Goal: Task Accomplishment & Management: Complete application form

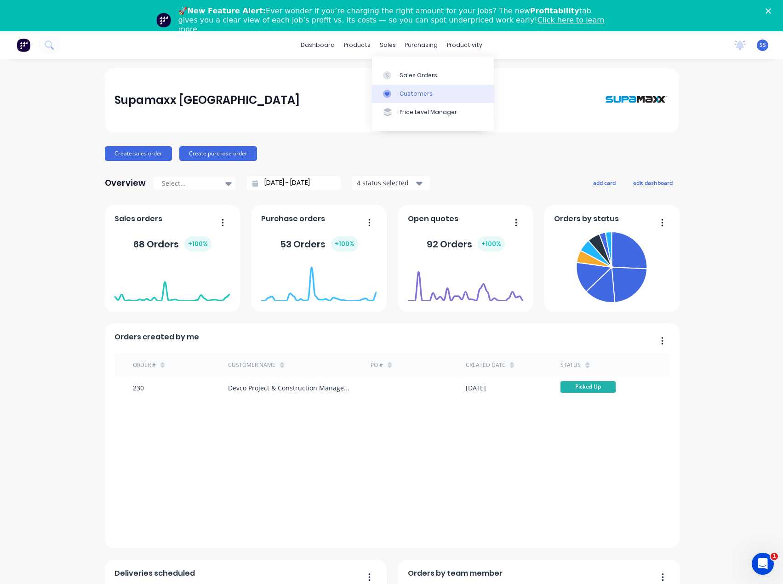
click at [402, 93] on div "Customers" at bounding box center [416, 94] width 33 height 8
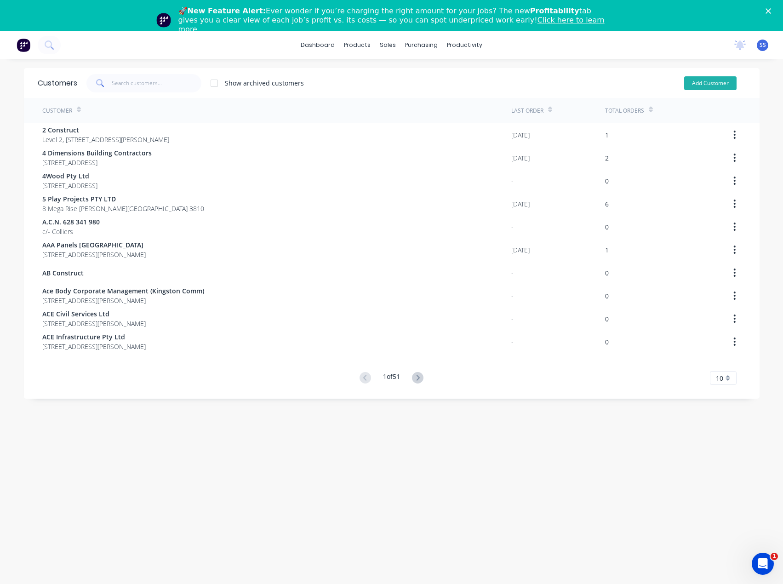
click at [694, 81] on button "Add Customer" at bounding box center [710, 83] width 52 height 14
select select "AU"
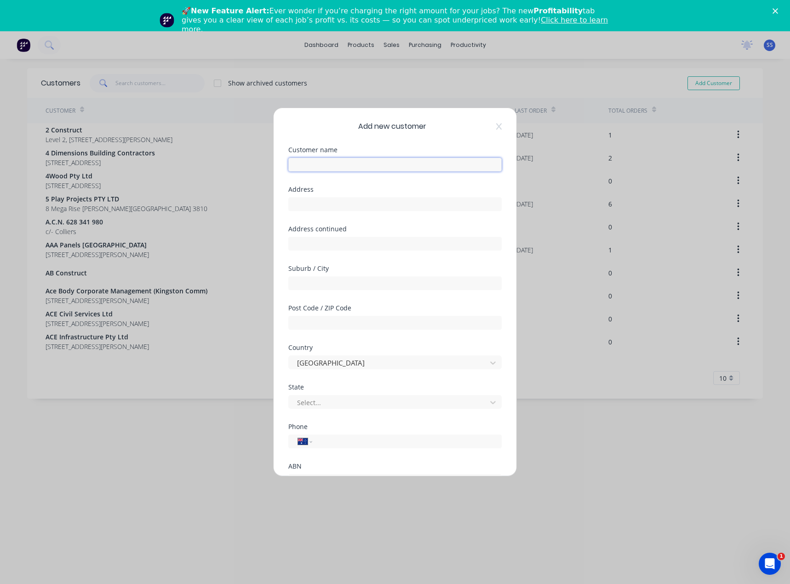
click at [359, 160] on input "text" at bounding box center [394, 165] width 213 height 14
type input "[PERSON_NAME] Trucks"
type input "[STREET_ADDRESS]"
type input "Epsom"
click at [318, 323] on input "text" at bounding box center [394, 323] width 213 height 14
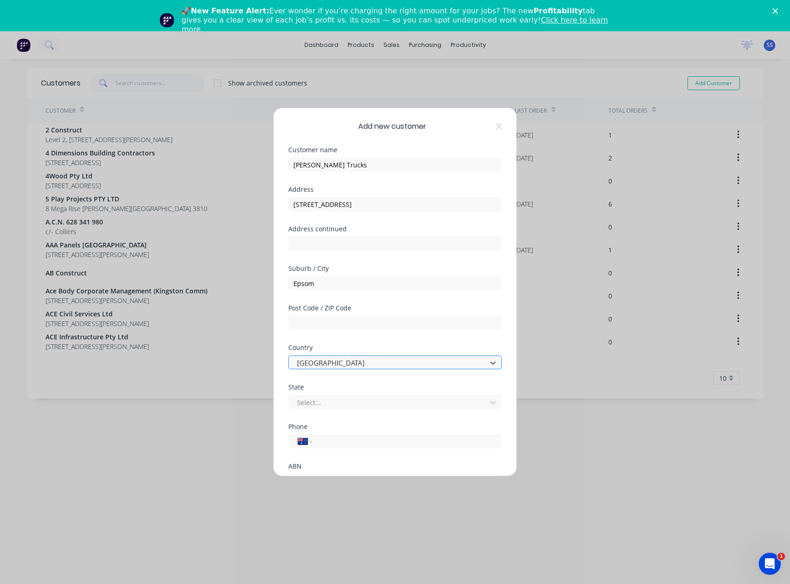
click at [316, 360] on div at bounding box center [389, 362] width 186 height 11
click at [315, 361] on div at bounding box center [389, 362] width 186 height 11
click at [324, 399] on div at bounding box center [389, 402] width 186 height 11
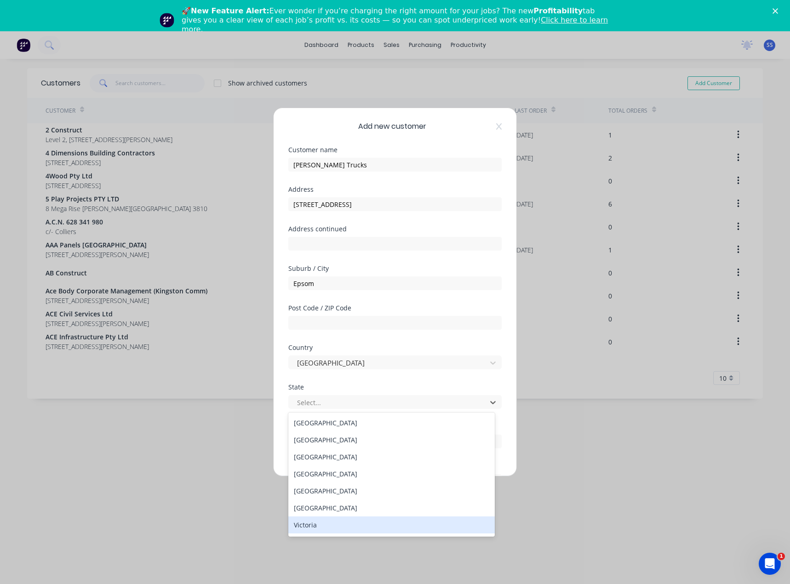
click at [318, 525] on div "Victoria" at bounding box center [391, 524] width 206 height 17
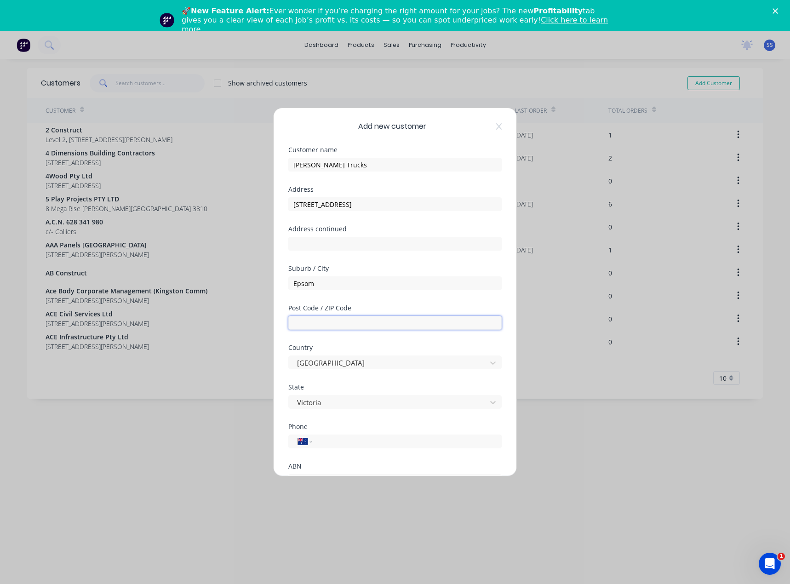
click at [320, 323] on input "text" at bounding box center [394, 323] width 213 height 14
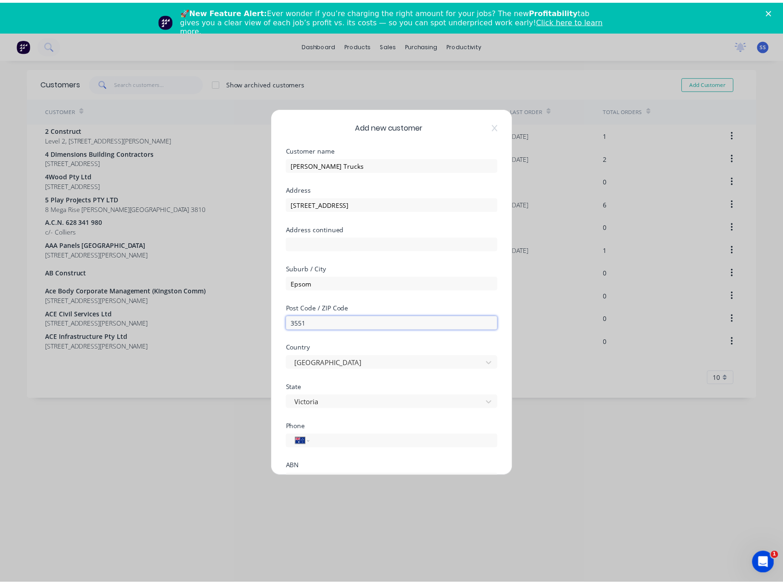
scroll to position [81, 0]
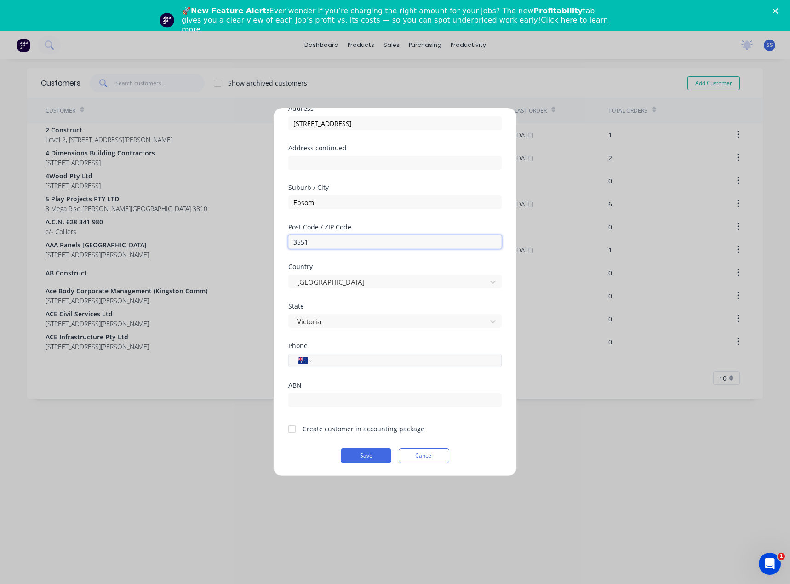
type input "3551"
click at [351, 360] on input "tel" at bounding box center [405, 360] width 173 height 11
type input "[PHONE_NUMBER]"
click at [294, 432] on div at bounding box center [292, 429] width 18 height 18
click at [366, 452] on button "Save" at bounding box center [366, 455] width 51 height 15
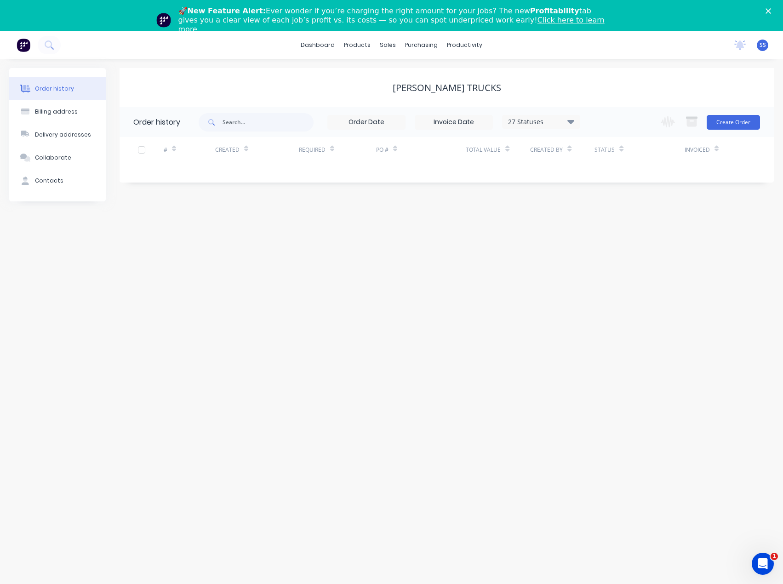
click at [731, 130] on div "Change order status Submitted Order Pending Invoicing External Manufacturing In…" at bounding box center [707, 122] width 105 height 30
click at [731, 128] on button "Create Order" at bounding box center [733, 122] width 53 height 15
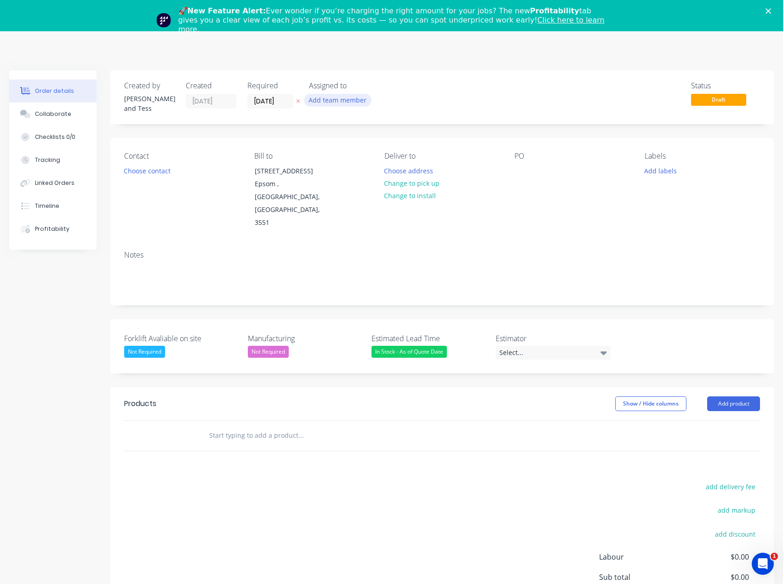
click at [351, 97] on button "Add team member" at bounding box center [338, 100] width 68 height 12
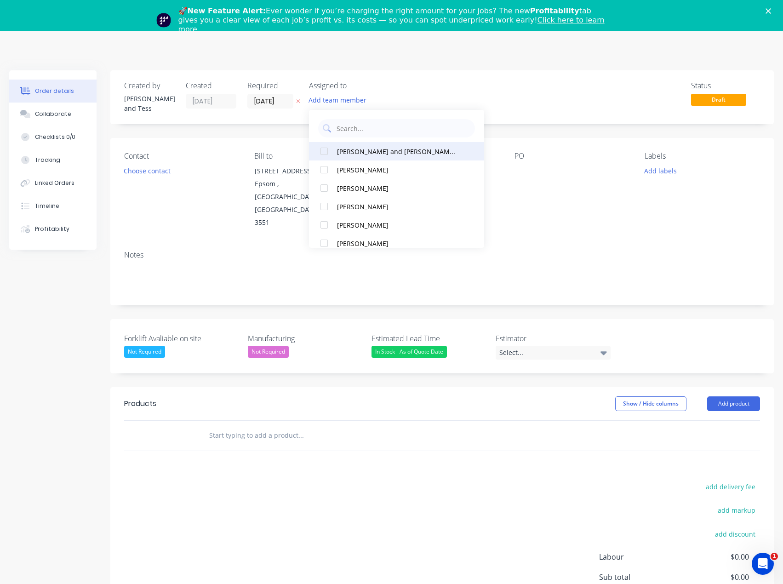
click at [387, 147] on div "[PERSON_NAME] and [PERSON_NAME] (You)" at bounding box center [398, 152] width 122 height 10
click at [171, 166] on div "Order details Collaborate Checklists 0/0 Tracking Linked Orders Timeline Profit…" at bounding box center [391, 377] width 783 height 615
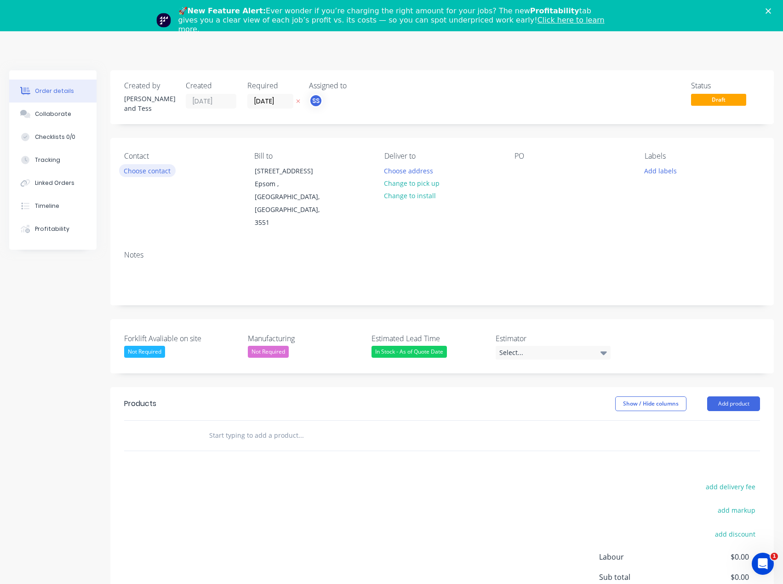
click at [161, 168] on button "Choose contact" at bounding box center [147, 170] width 57 height 12
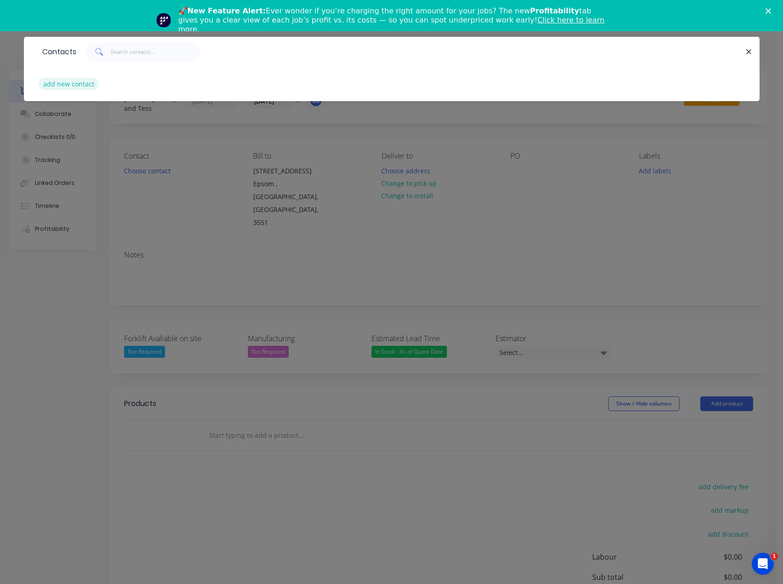
click at [80, 83] on button "add new contact" at bounding box center [69, 84] width 61 height 12
select select "AU"
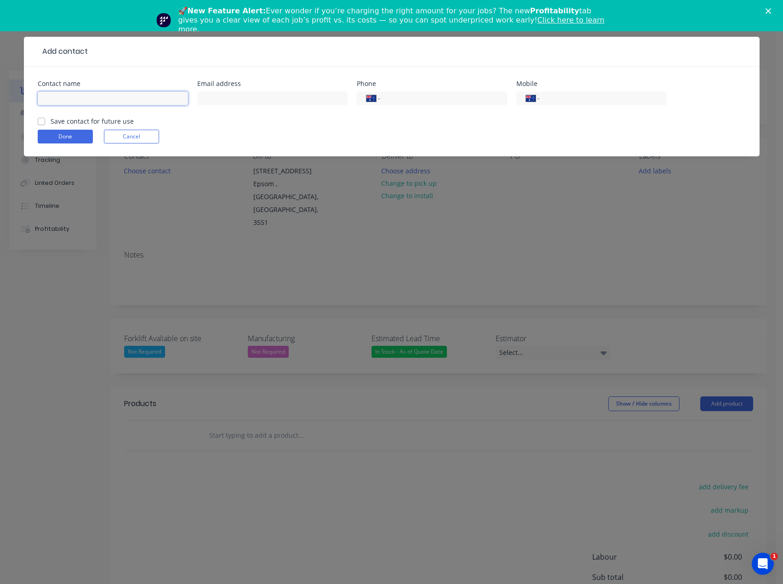
drag, startPoint x: 61, startPoint y: 99, endPoint x: 52, endPoint y: 105, distance: 10.6
click at [59, 103] on input "text" at bounding box center [113, 98] width 150 height 14
type input "[PERSON_NAME]"
type input "[EMAIL_ADDRESS][PERSON_NAME][DOMAIN_NAME]"
type input "0"
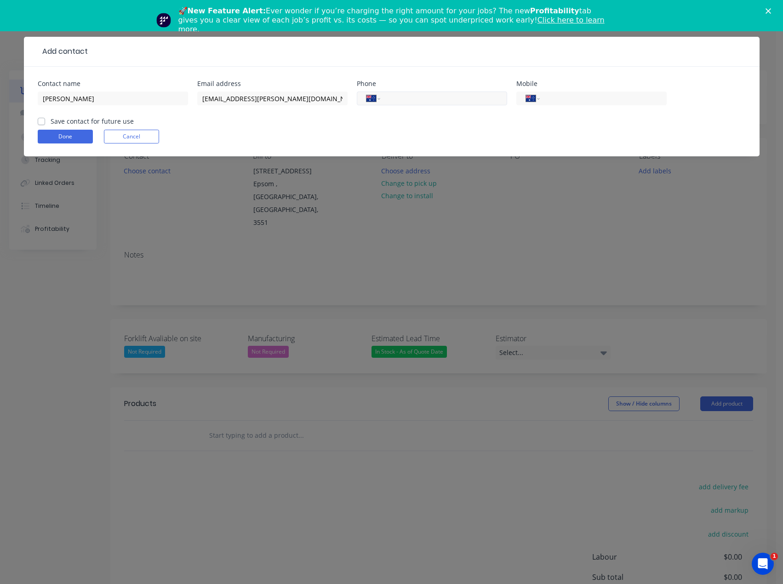
click at [413, 102] on input "tel" at bounding box center [442, 98] width 110 height 11
type input "[PHONE_NUMBER]"
click at [51, 122] on label "Save contact for future use" at bounding box center [92, 121] width 83 height 10
click at [41, 122] on input "Save contact for future use" at bounding box center [41, 120] width 7 height 9
checkbox input "true"
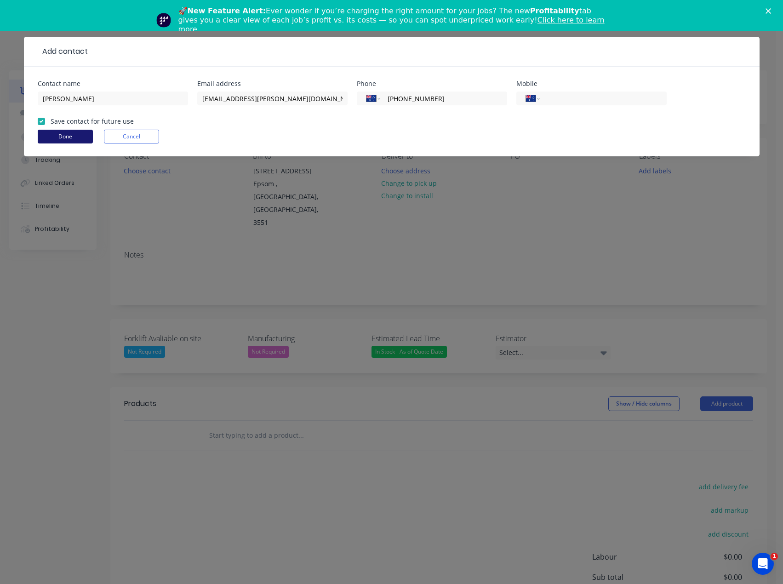
click at [89, 137] on button "Done" at bounding box center [65, 137] width 55 height 14
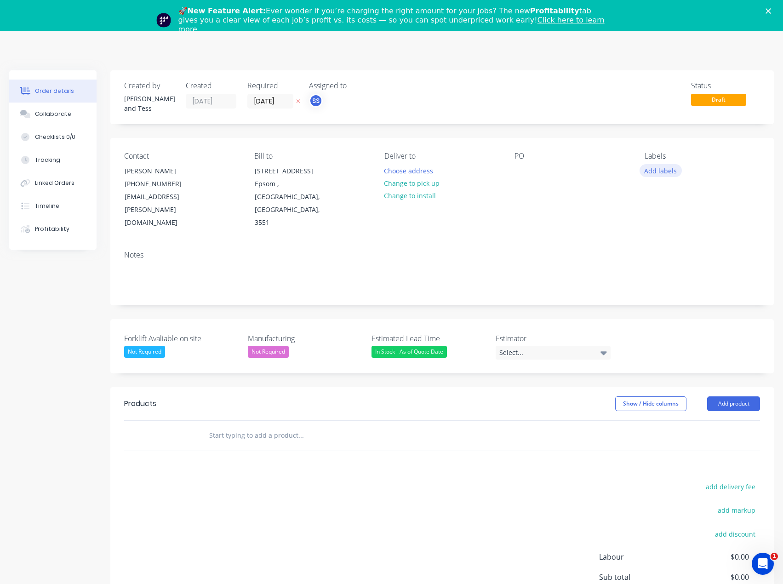
click at [656, 167] on button "Add labels" at bounding box center [661, 170] width 42 height 12
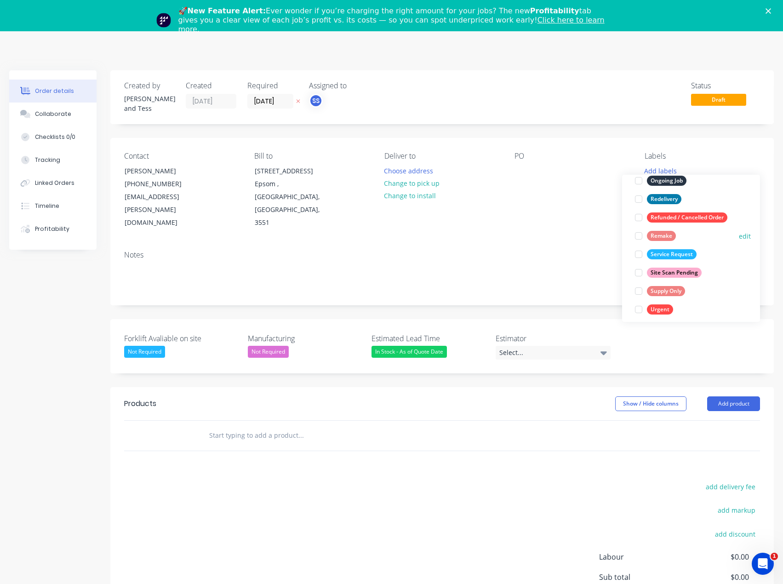
scroll to position [147, 0]
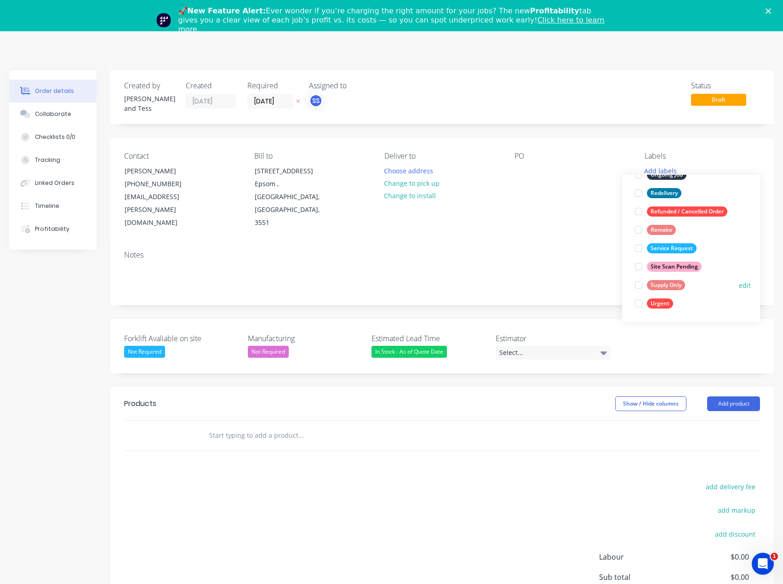
click at [663, 282] on div "Supply Only" at bounding box center [666, 285] width 38 height 10
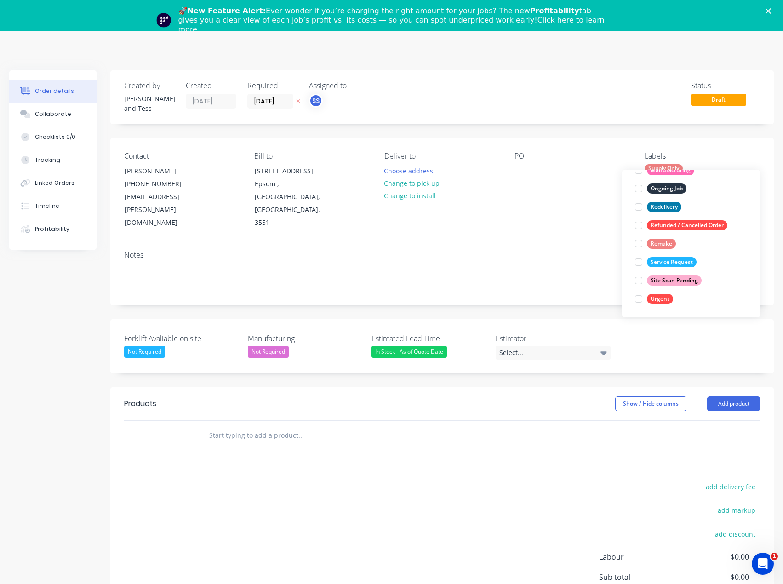
scroll to position [0, 0]
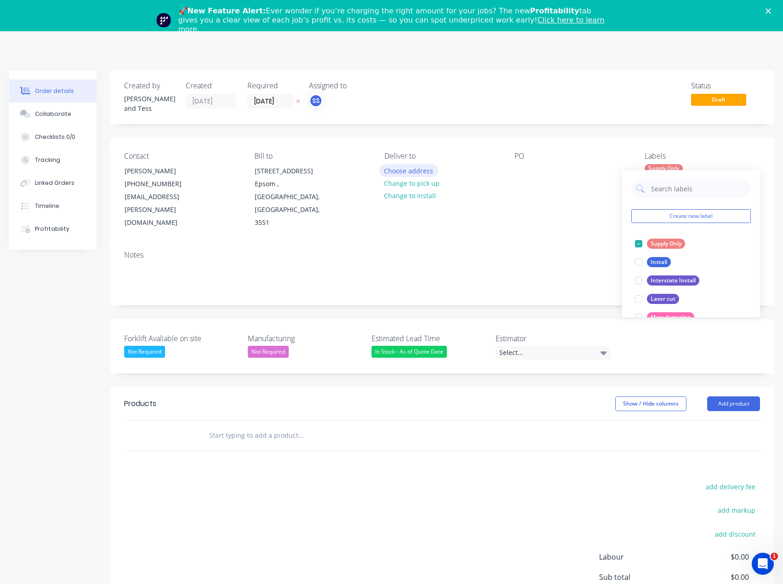
click at [431, 169] on button "Choose address" at bounding box center [408, 170] width 59 height 12
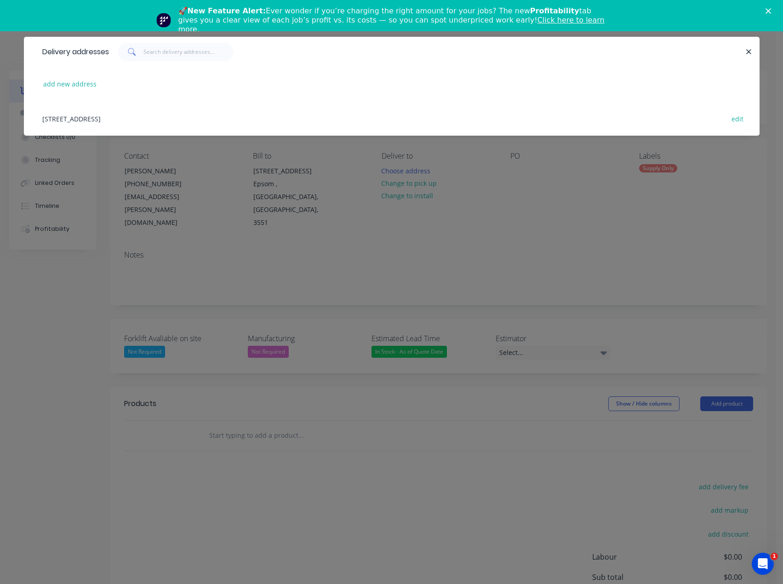
click at [180, 117] on div "[STREET_ADDRESS] edit" at bounding box center [392, 118] width 708 height 34
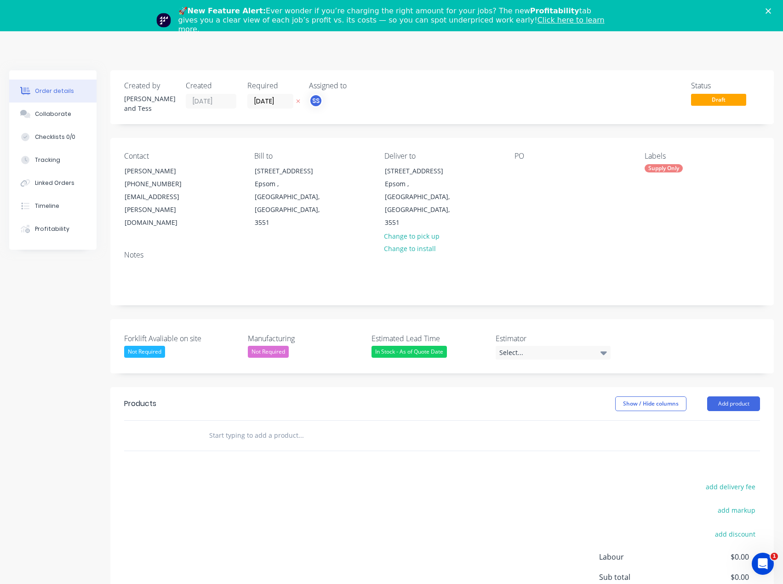
click at [658, 154] on div "Labels" at bounding box center [702, 156] width 115 height 9
click at [656, 164] on div "Supply Only" at bounding box center [664, 168] width 38 height 8
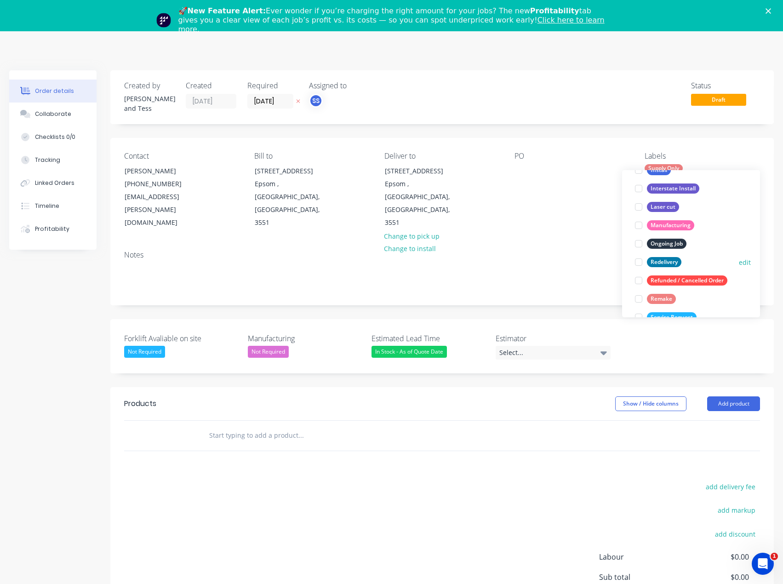
scroll to position [138, 0]
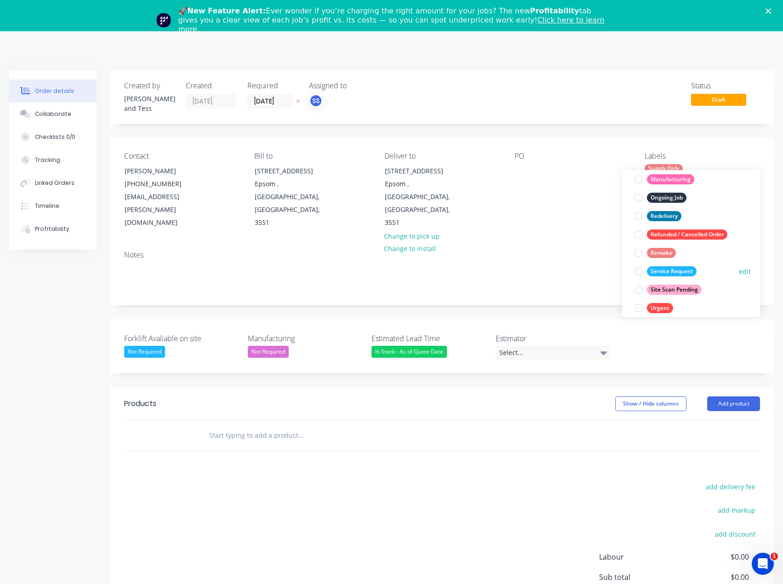
click at [643, 271] on div at bounding box center [638, 271] width 18 height 18
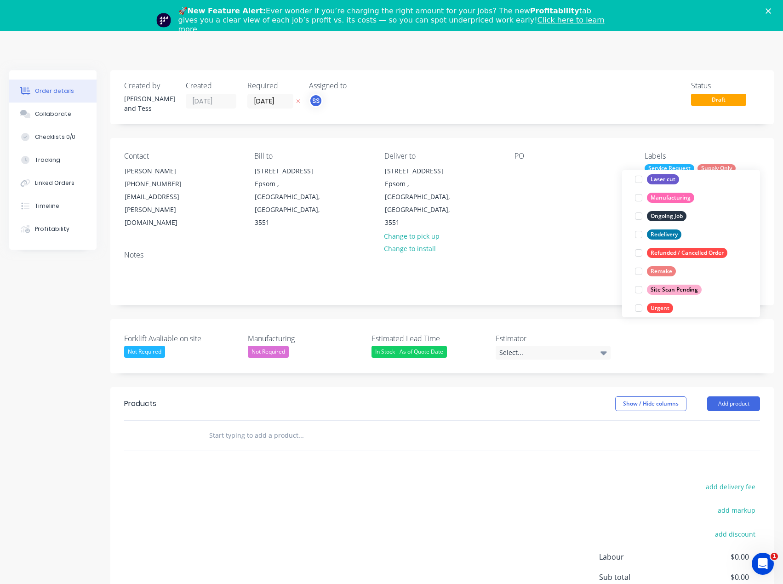
scroll to position [0, 0]
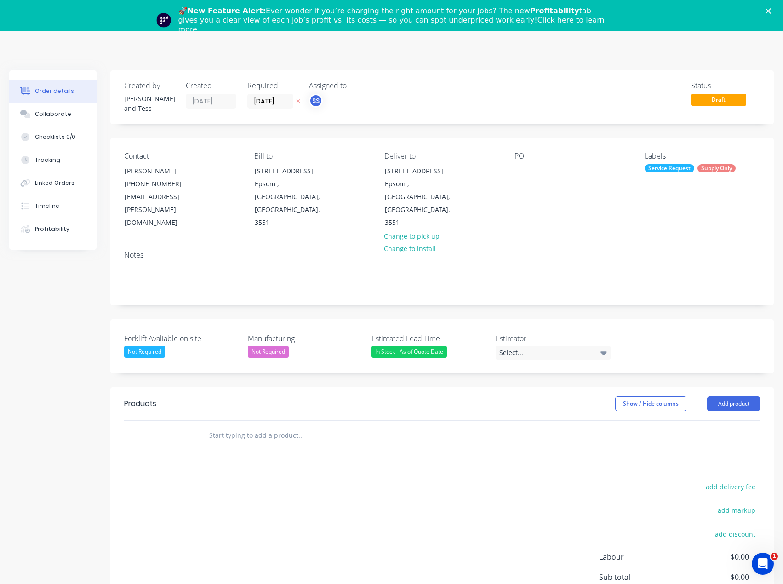
click at [620, 159] on div "PO" at bounding box center [571, 191] width 115 height 78
click at [309, 102] on div "SS" at bounding box center [316, 101] width 14 height 14
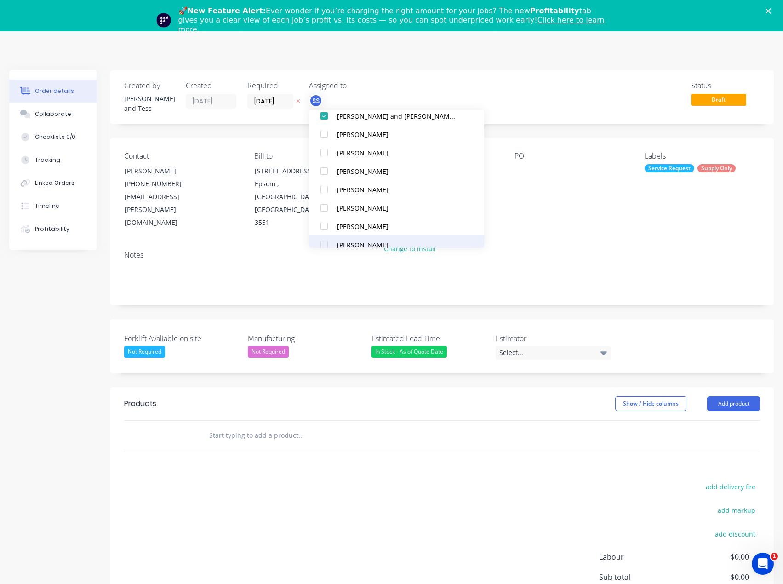
scroll to position [92, 0]
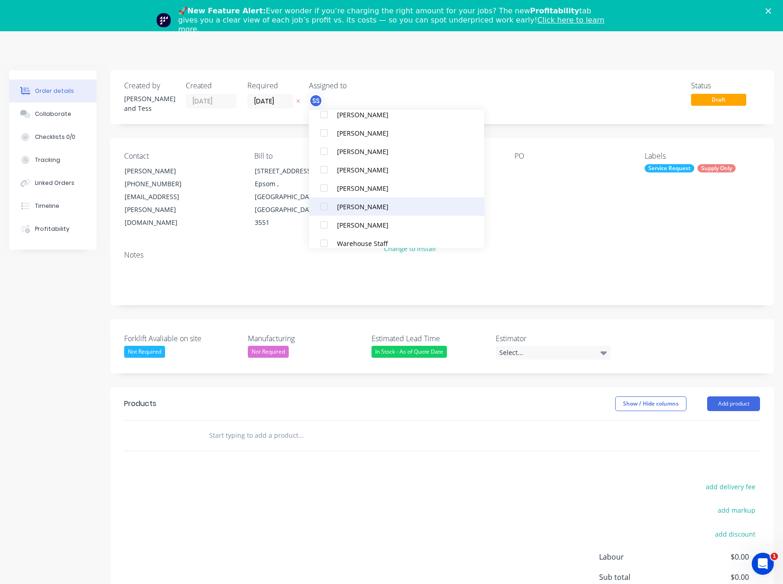
click at [356, 210] on div "[PERSON_NAME]" at bounding box center [398, 207] width 122 height 10
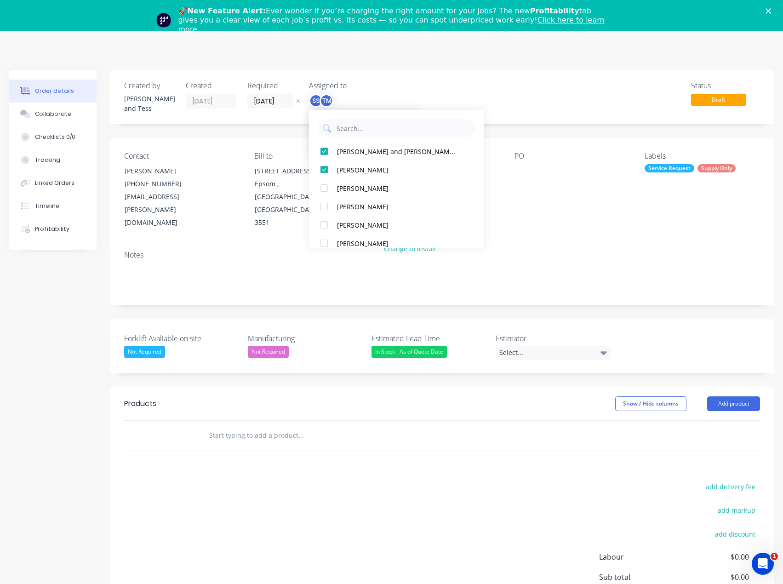
click at [327, 99] on div "TM" at bounding box center [327, 101] width 14 height 14
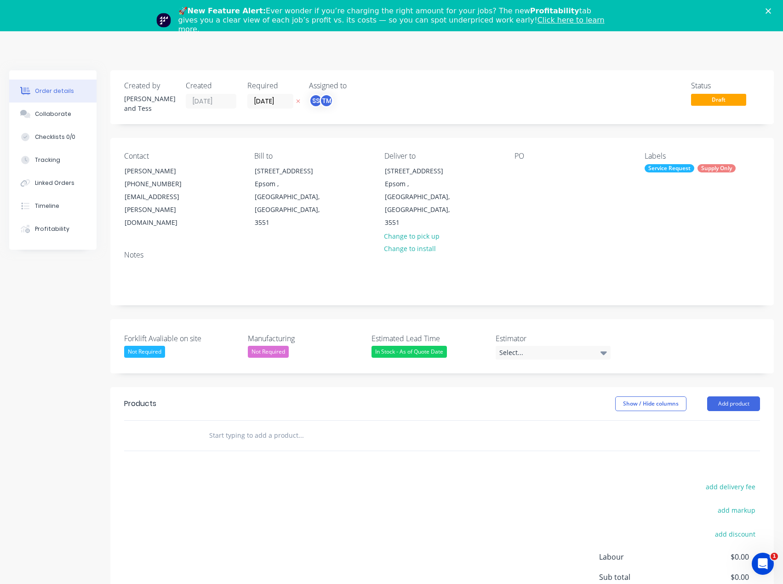
click at [344, 101] on div "SS TM" at bounding box center [355, 101] width 92 height 14
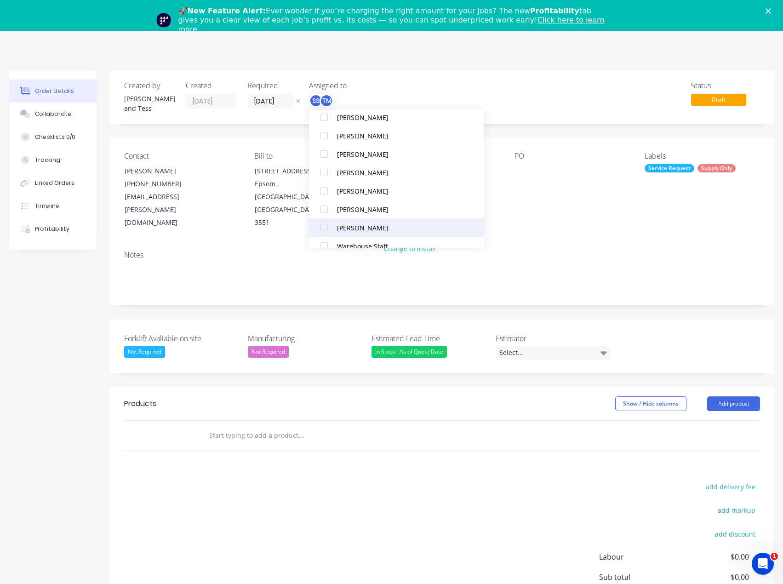
scroll to position [92, 0]
click at [327, 224] on div at bounding box center [324, 225] width 18 height 18
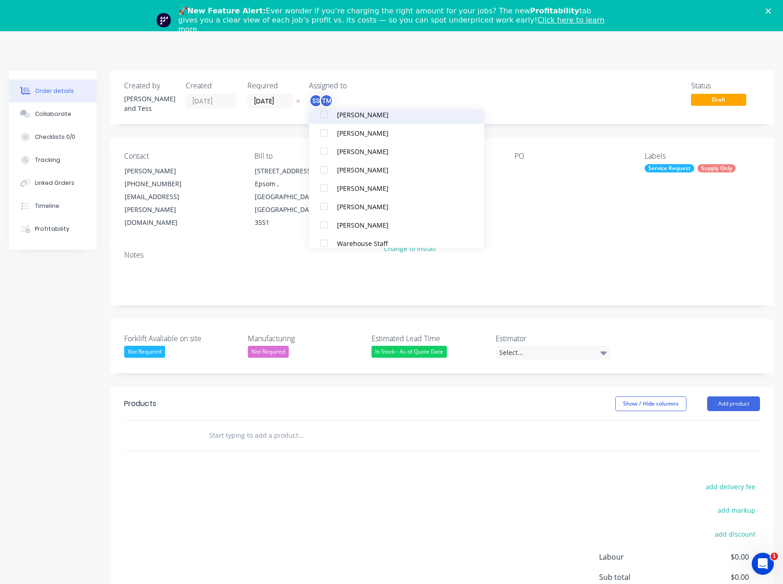
scroll to position [0, 0]
click at [174, 421] on div at bounding box center [170, 436] width 55 height 30
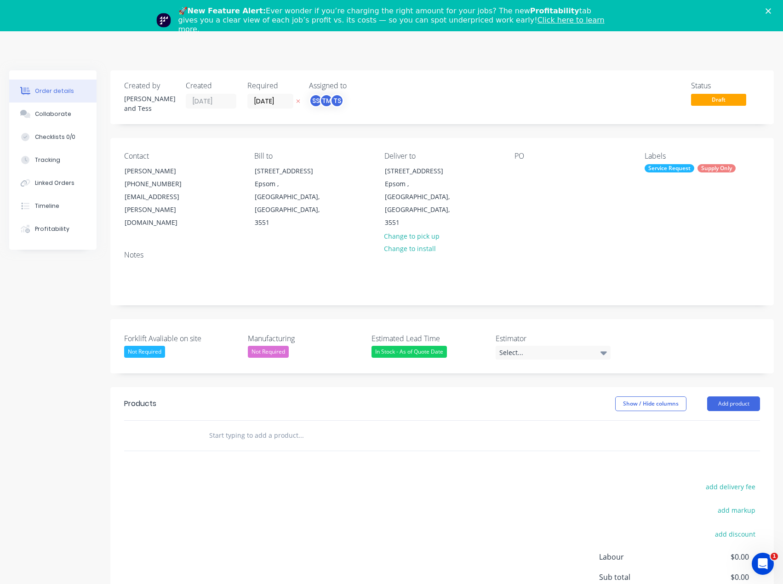
click at [239, 421] on div at bounding box center [363, 436] width 331 height 30
click at [239, 426] on input "text" at bounding box center [301, 435] width 184 height 18
type input "st90r"
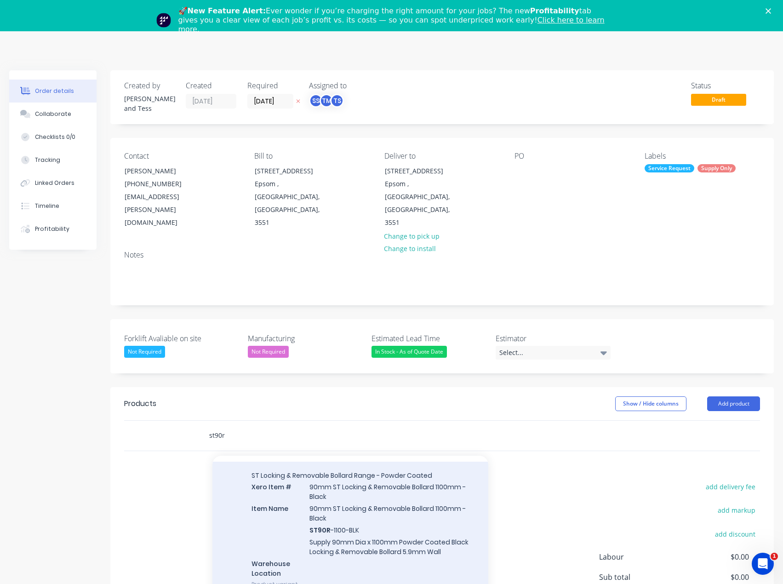
scroll to position [92, 0]
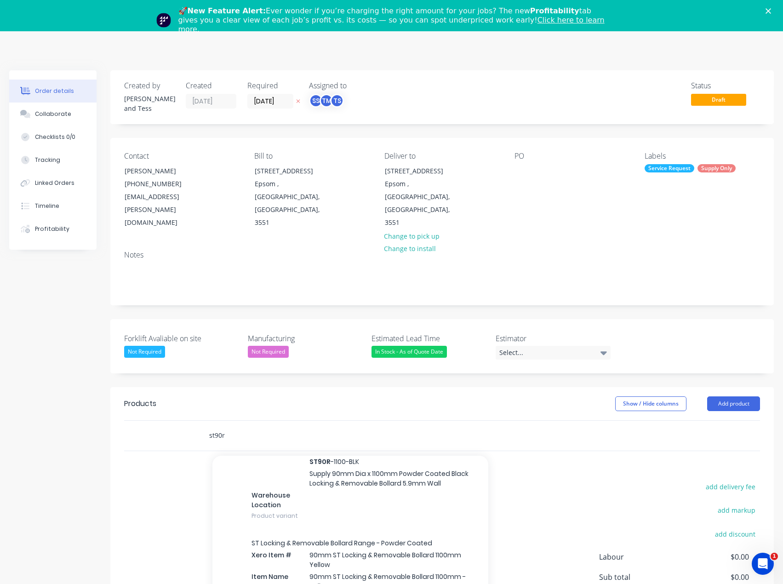
drag, startPoint x: 280, startPoint y: 411, endPoint x: 123, endPoint y: 406, distance: 156.9
click at [123, 420] on div "st90r Add st90r to order ST Locking & Removable Bollard Range - Powder Coated X…" at bounding box center [441, 435] width 663 height 31
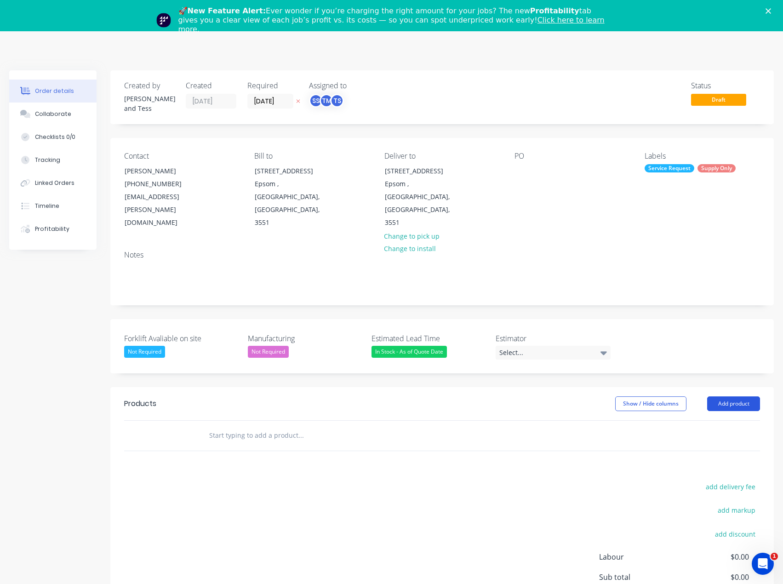
click at [737, 396] on button "Add product" at bounding box center [733, 403] width 53 height 15
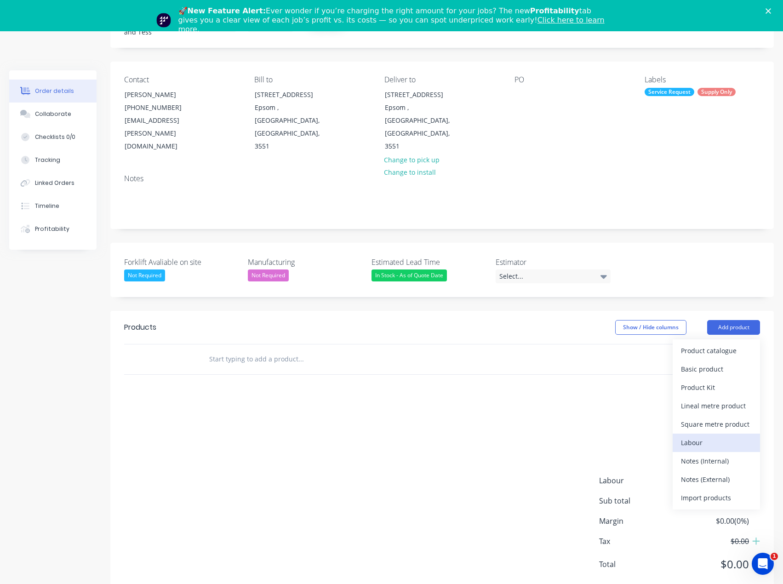
scroll to position [84, 0]
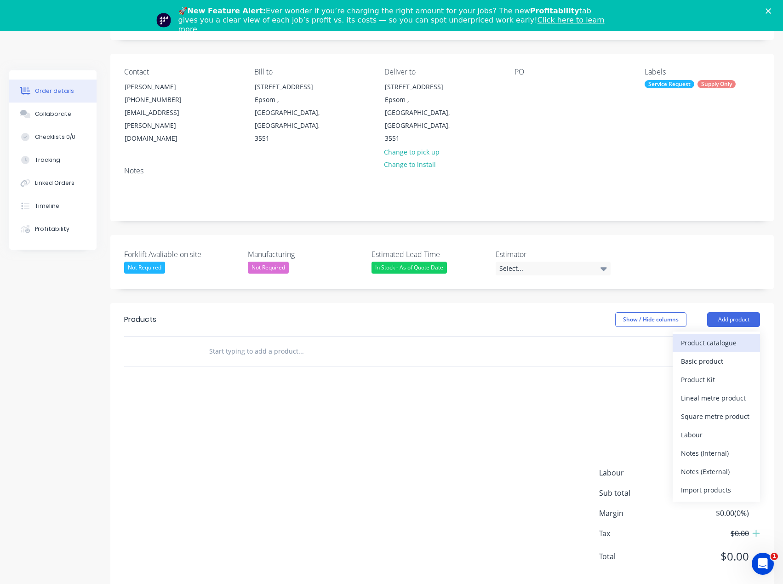
click at [697, 336] on div "Product catalogue" at bounding box center [716, 342] width 71 height 13
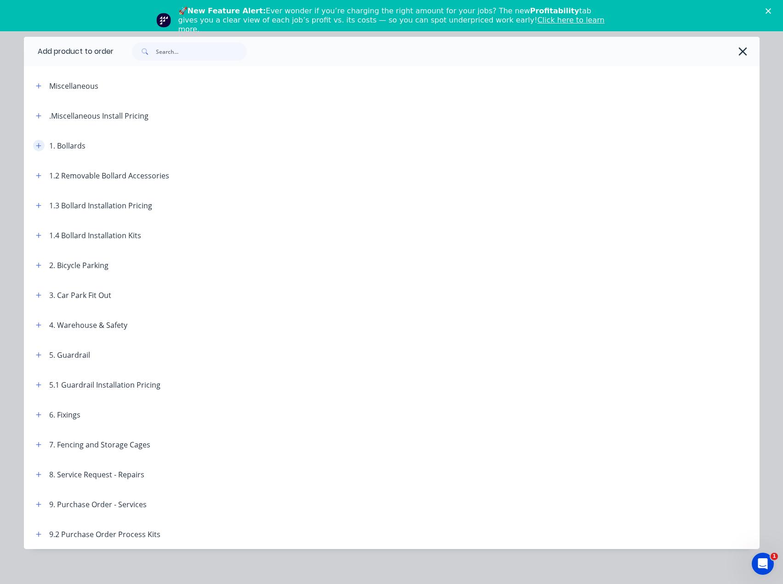
click at [36, 146] on icon "button" at bounding box center [39, 146] width 6 height 6
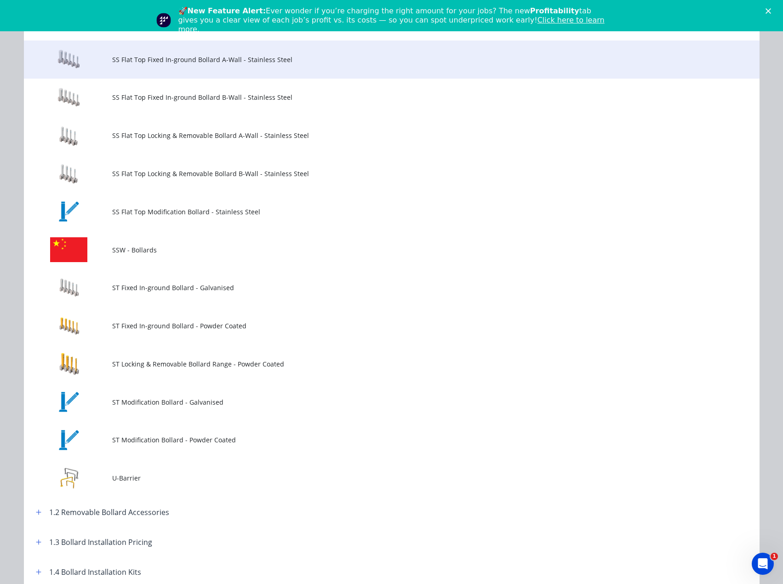
scroll to position [1057, 0]
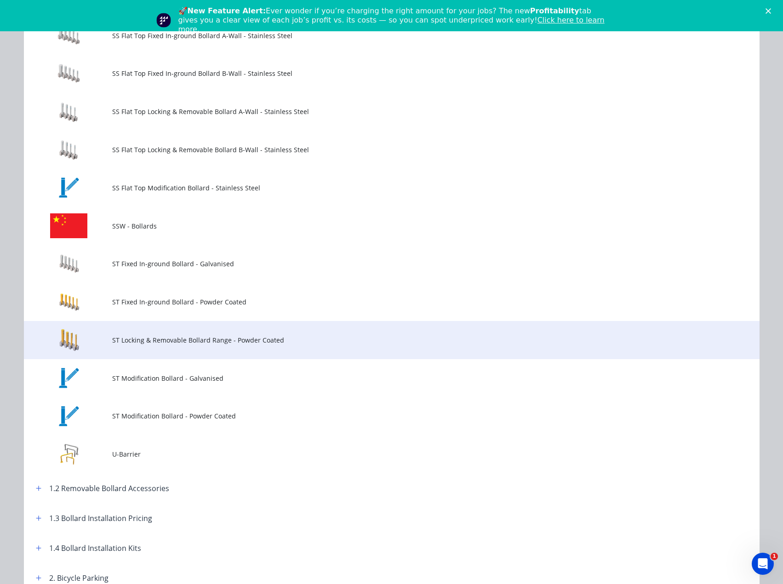
click at [182, 339] on span "ST Locking & Removable Bollard Range - Powder Coated" at bounding box center [371, 340] width 518 height 10
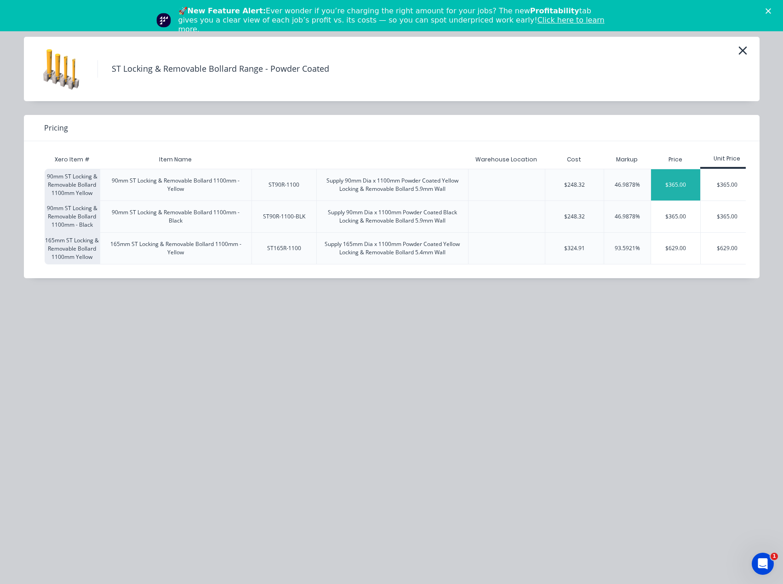
click at [669, 184] on div "$365.00" at bounding box center [676, 184] width 50 height 31
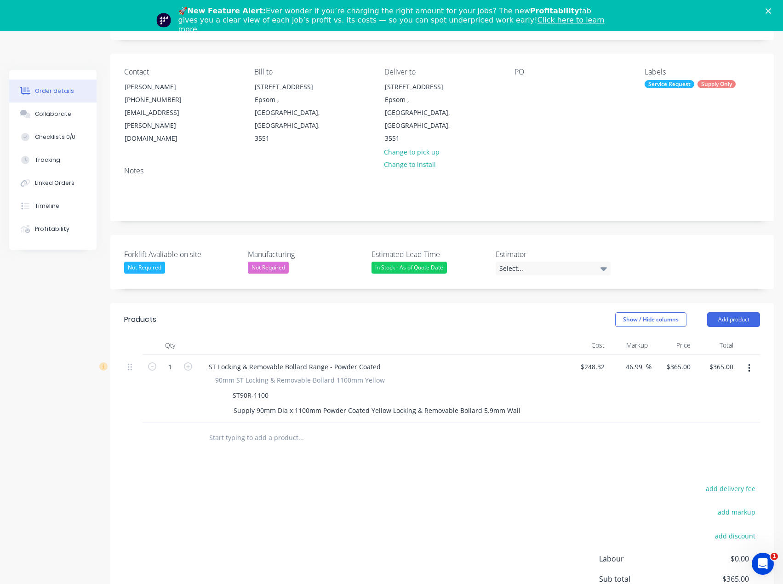
click at [250, 448] on div "Products Show / Hide columns Add product Qty Cost Markup Price Total 1 ST Locki…" at bounding box center [441, 488] width 663 height 371
click at [721, 312] on button "Add product" at bounding box center [733, 319] width 53 height 15
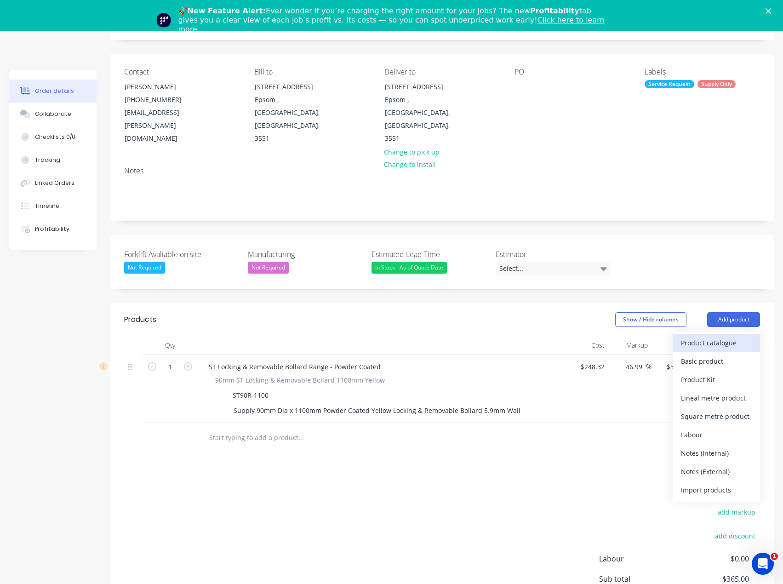
click at [750, 336] on div "Product catalogue" at bounding box center [716, 342] width 71 height 13
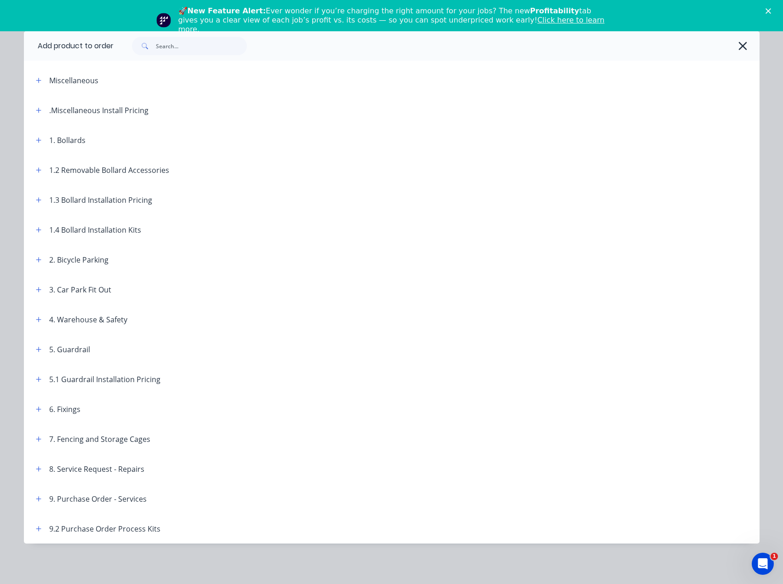
scroll to position [130, 0]
click at [37, 170] on icon "button" at bounding box center [38, 169] width 5 height 5
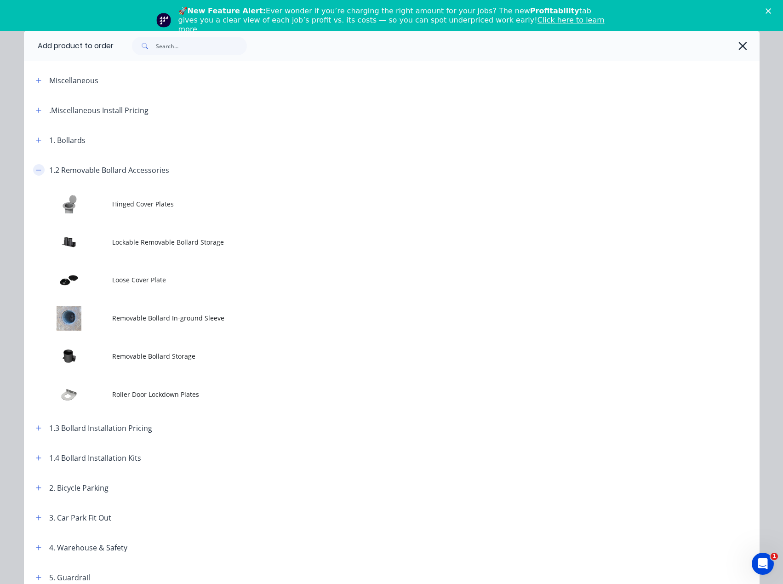
click at [37, 170] on icon "button" at bounding box center [38, 170] width 5 height 0
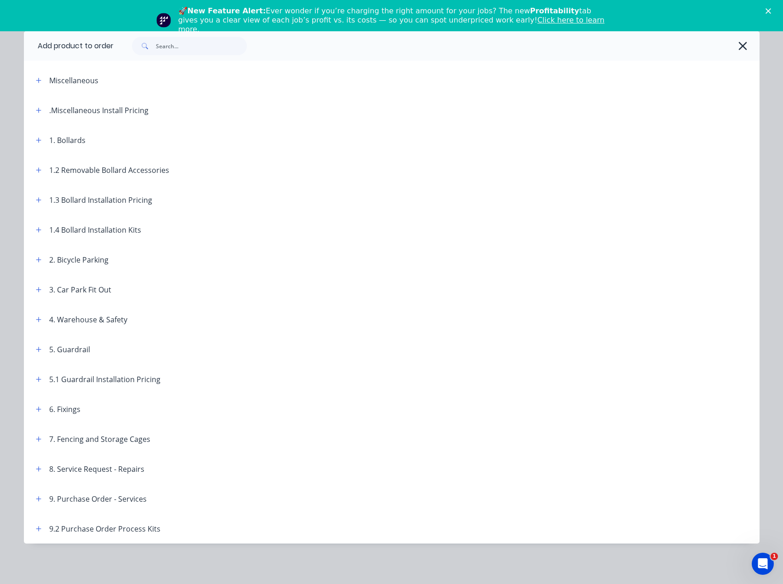
click at [39, 105] on span at bounding box center [38, 109] width 11 height 11
click at [39, 108] on button "button" at bounding box center [38, 109] width 11 height 11
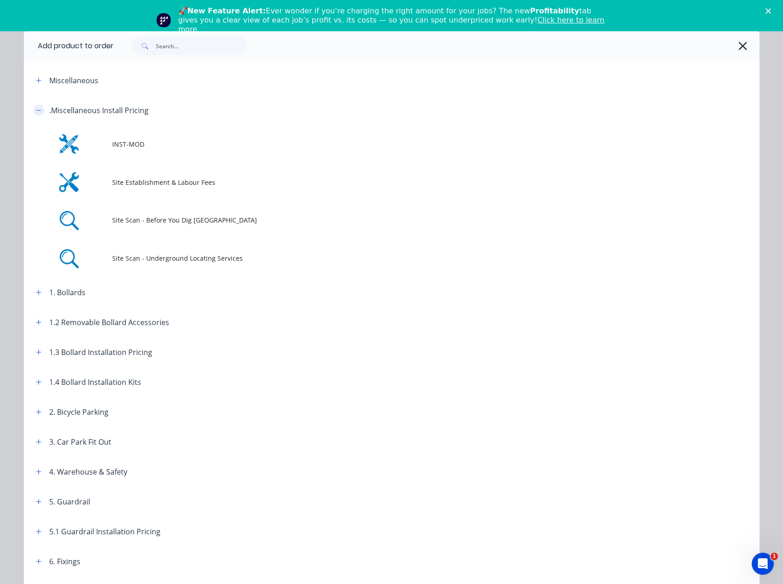
click at [39, 108] on button "button" at bounding box center [38, 109] width 11 height 11
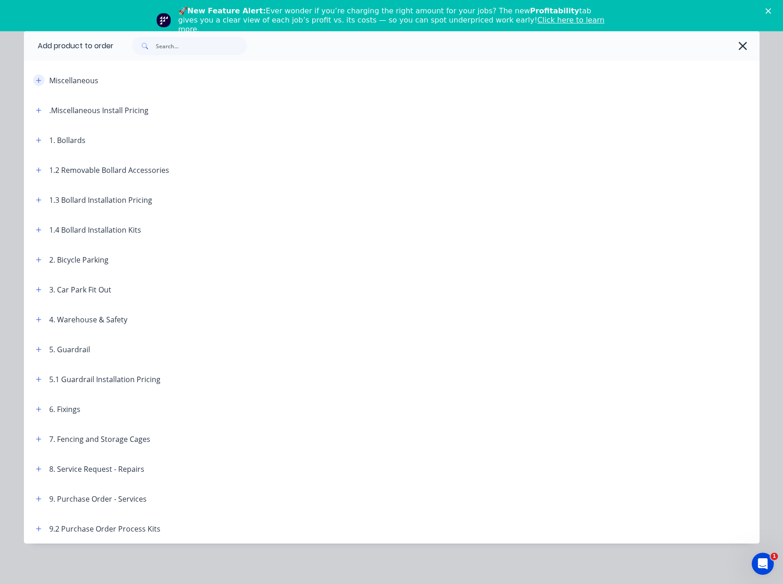
click at [40, 77] on button "button" at bounding box center [38, 79] width 11 height 11
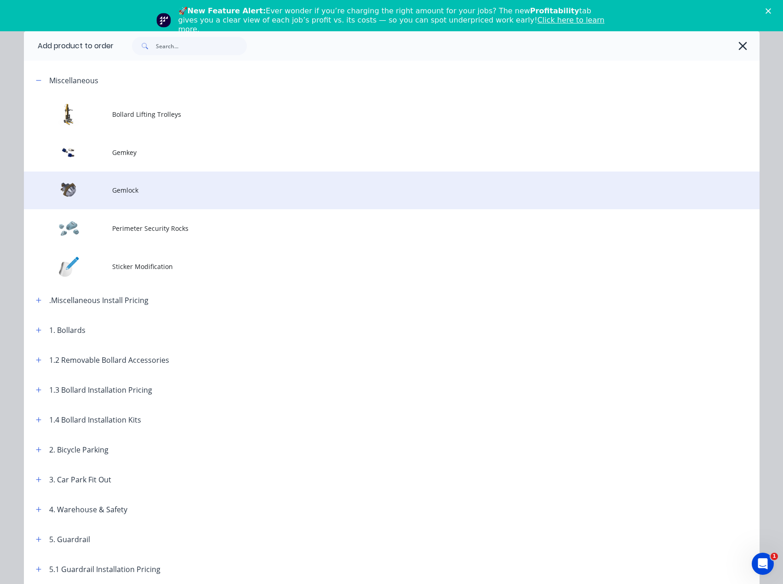
click at [154, 182] on td "Gemlock" at bounding box center [435, 190] width 647 height 38
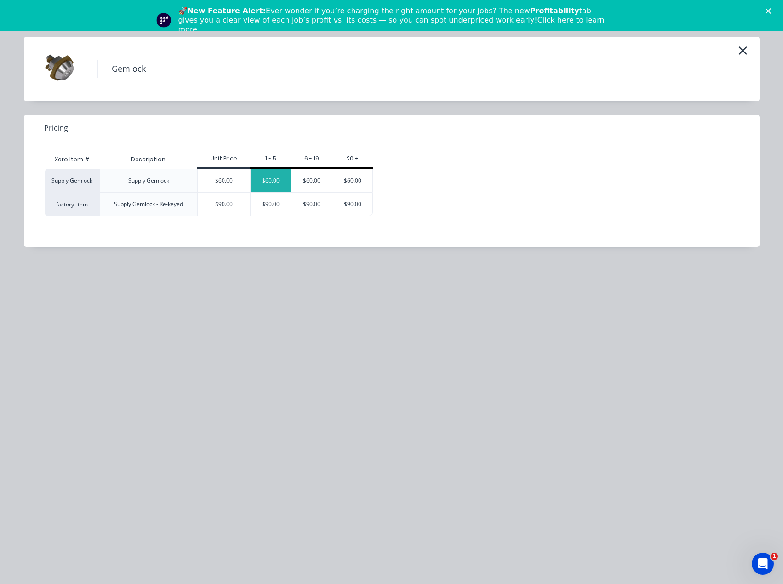
click at [265, 182] on div "$60.00" at bounding box center [271, 180] width 40 height 23
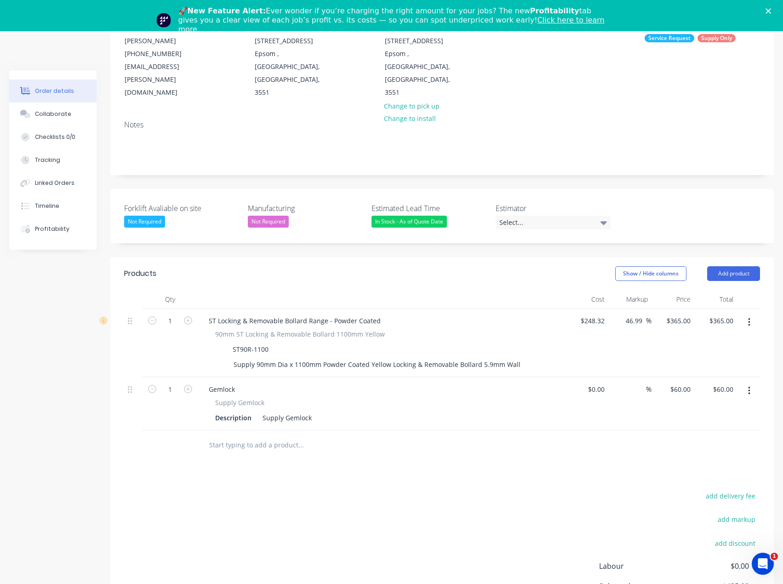
click at [415, 438] on div at bounding box center [363, 445] width 331 height 30
click at [750, 266] on button "Add product" at bounding box center [733, 273] width 53 height 15
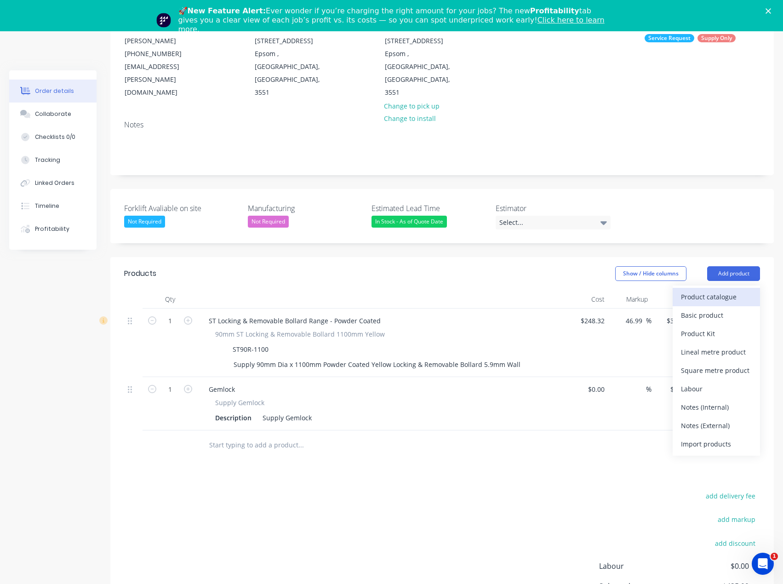
click at [729, 290] on div "Product catalogue" at bounding box center [716, 296] width 71 height 13
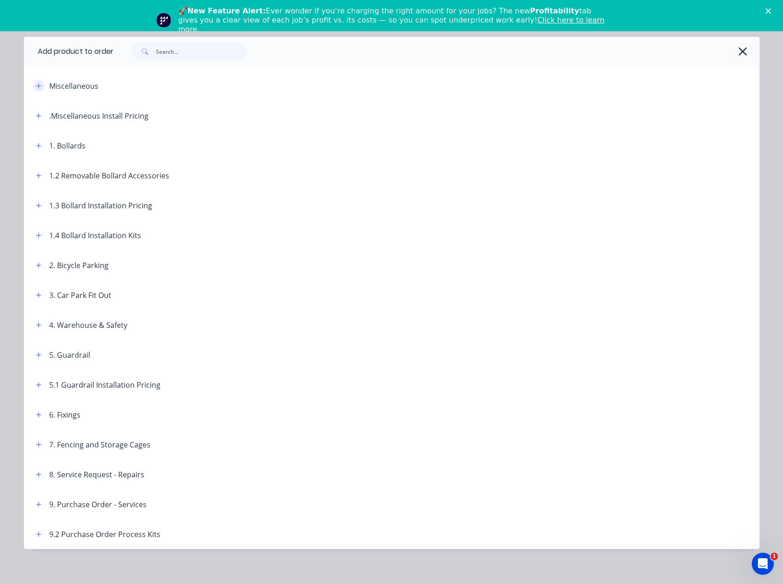
click at [33, 83] on button "button" at bounding box center [38, 85] width 11 height 11
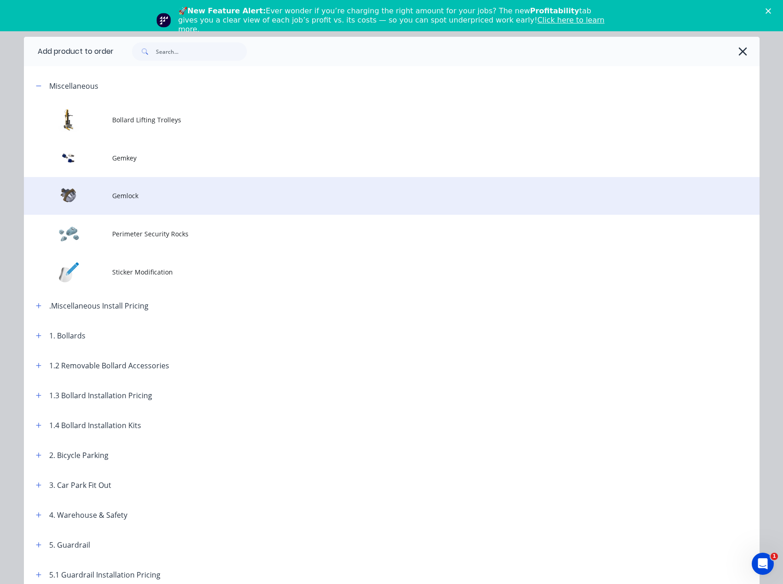
click at [135, 195] on span "Gemlock" at bounding box center [371, 196] width 518 height 10
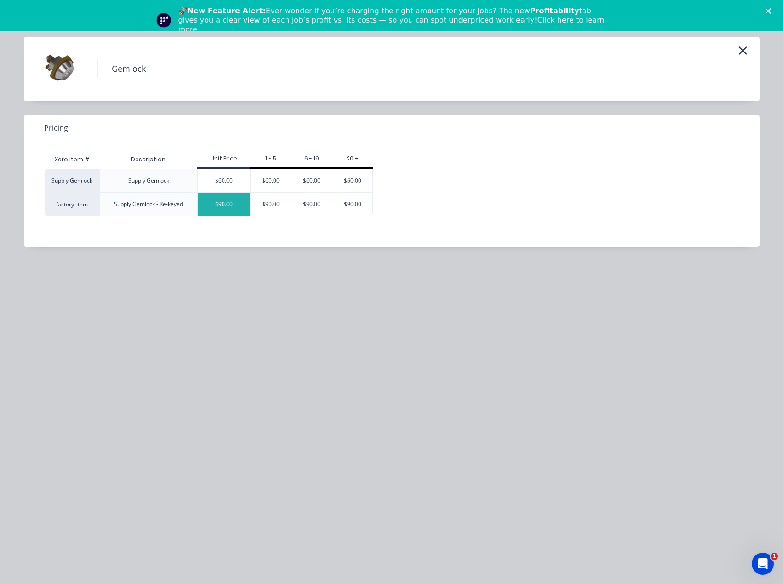
click at [228, 203] on div "$90.00" at bounding box center [224, 204] width 52 height 23
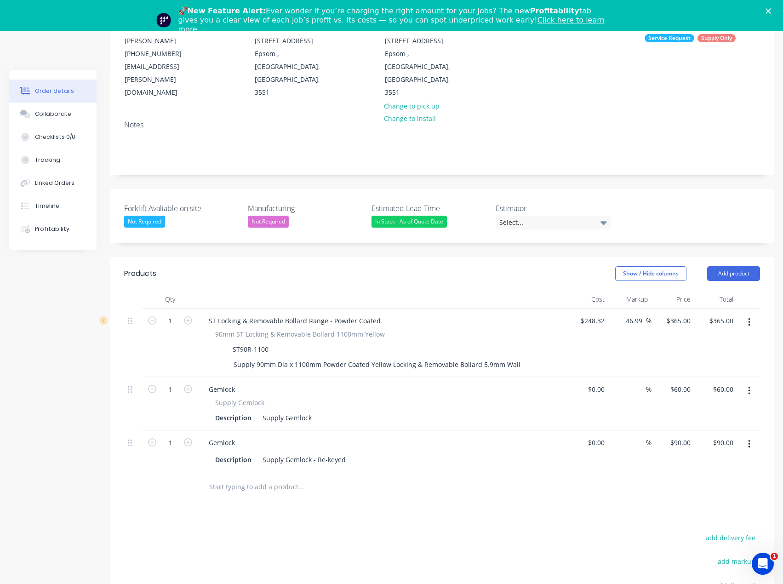
click at [749, 387] on icon "button" at bounding box center [749, 391] width 2 height 8
click at [731, 463] on div "Delete" at bounding box center [716, 469] width 71 height 13
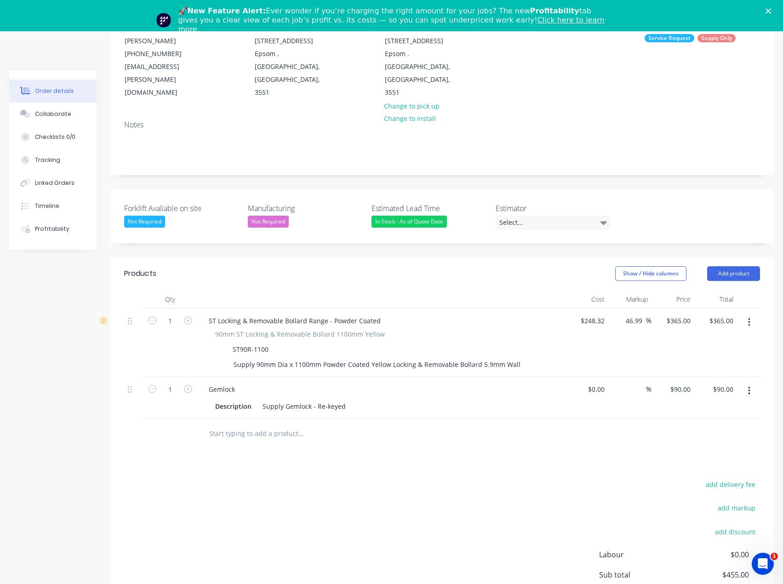
click at [310, 424] on input "text" at bounding box center [301, 433] width 184 height 18
click at [736, 266] on button "Add product" at bounding box center [733, 273] width 53 height 15
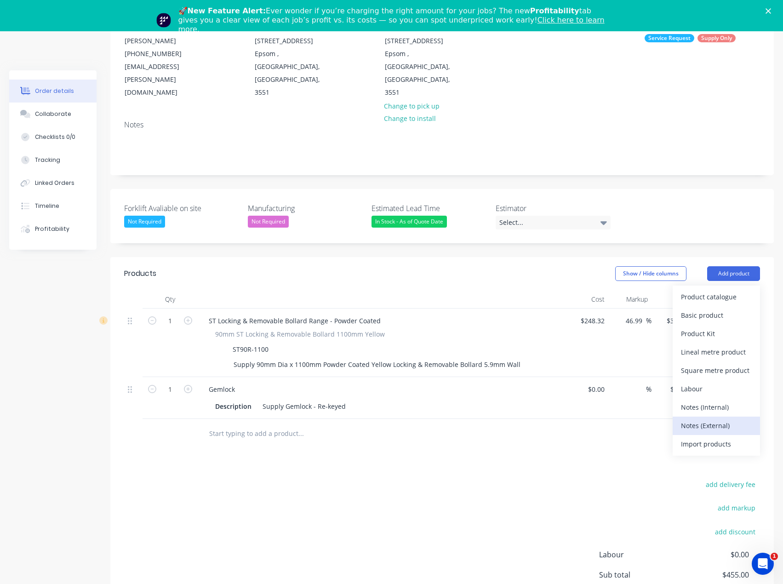
click at [730, 419] on div "Notes (External)" at bounding box center [716, 425] width 71 height 13
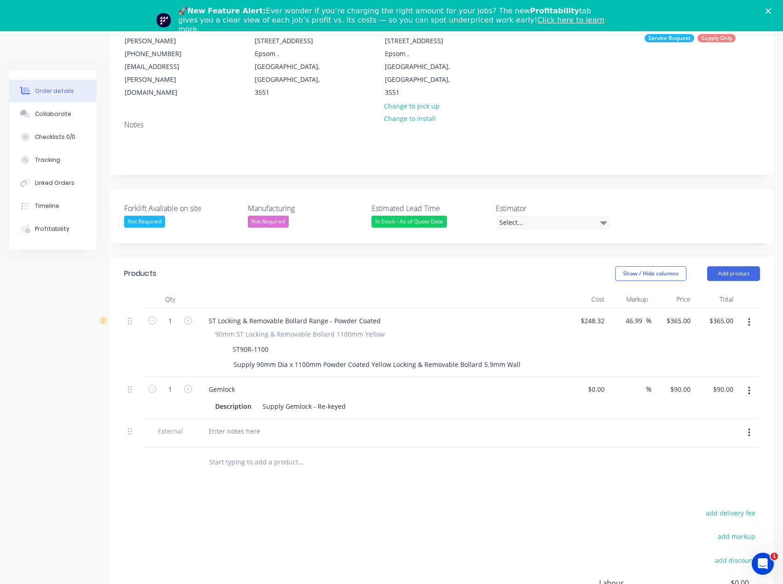
click at [334, 424] on div at bounding box center [381, 430] width 360 height 13
click at [225, 419] on div at bounding box center [382, 433] width 368 height 29
click at [225, 424] on div at bounding box center [234, 430] width 66 height 13
click at [385, 472] on div "Products Show / Hide columns Add product Qty Cost Markup Price Total 1 ST Locki…" at bounding box center [441, 477] width 663 height 441
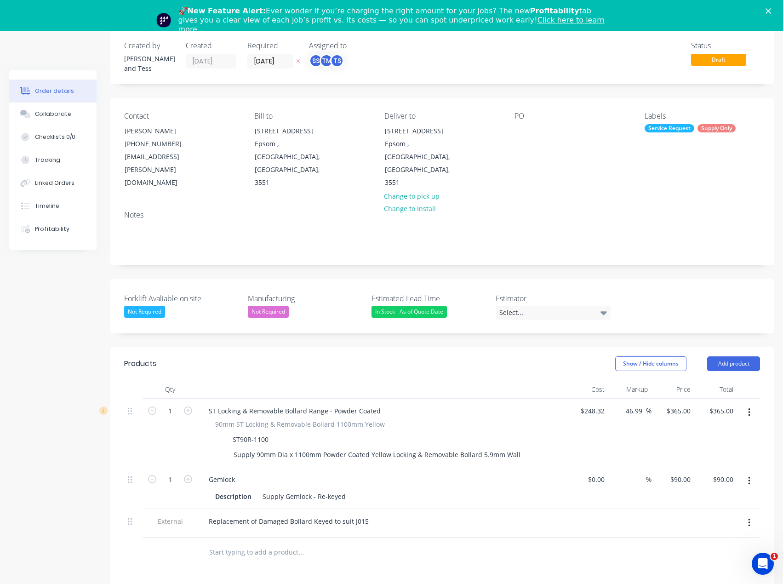
scroll to position [38, 0]
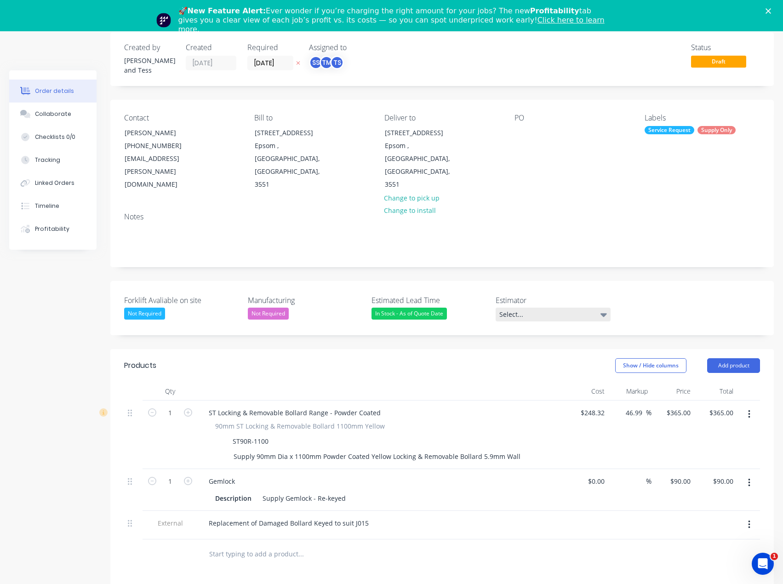
click at [530, 308] on div "Select..." at bounding box center [553, 315] width 115 height 14
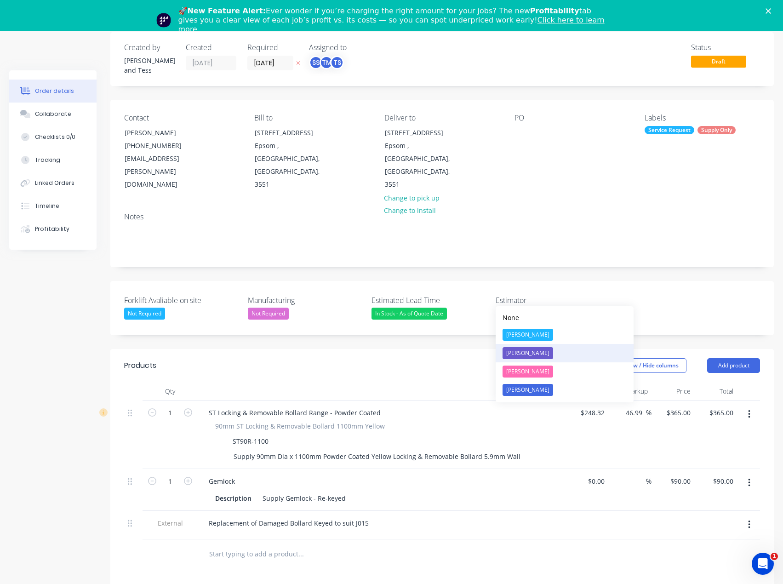
click at [530, 352] on div "[PERSON_NAME]" at bounding box center [528, 353] width 51 height 12
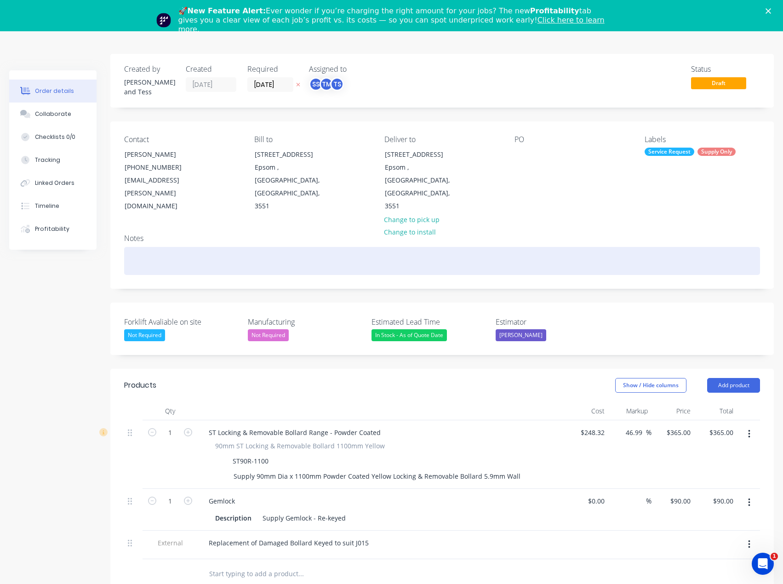
scroll to position [0, 0]
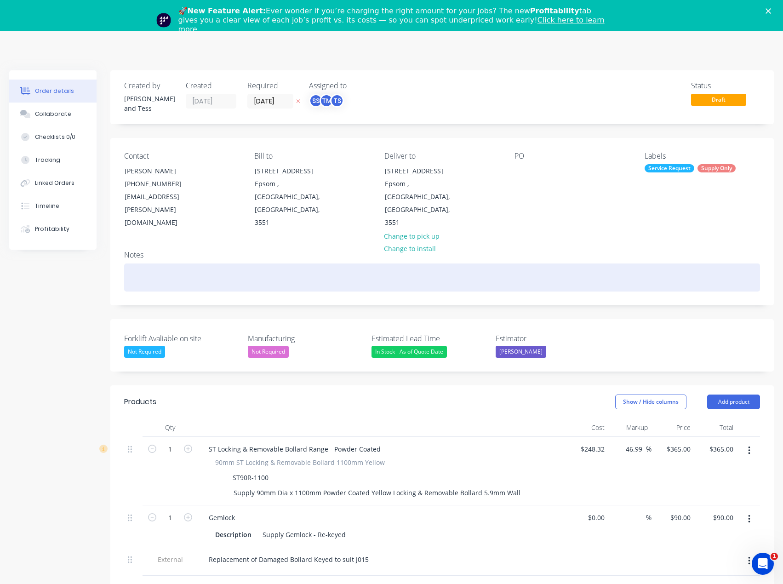
click at [310, 265] on div at bounding box center [442, 277] width 636 height 28
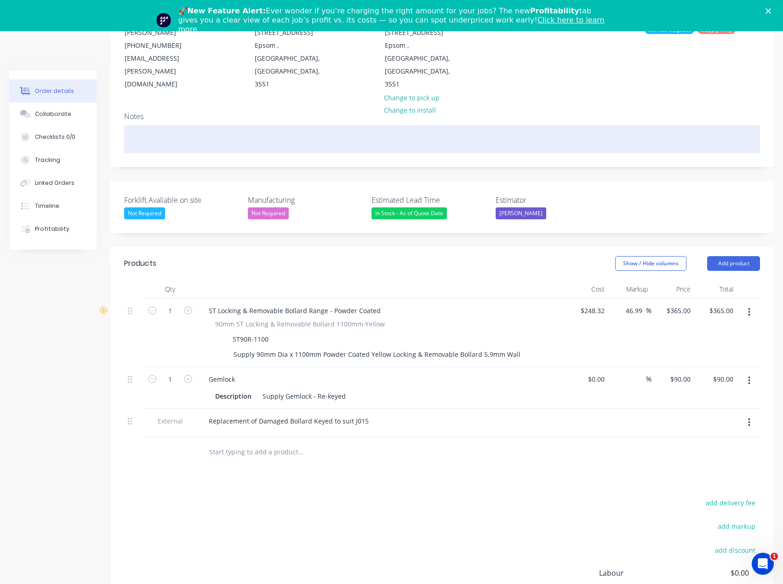
scroll to position [184, 0]
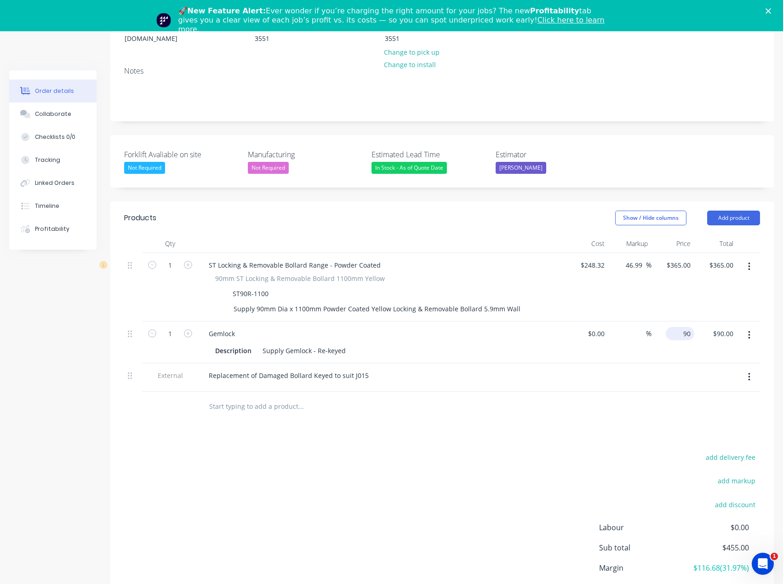
click at [690, 327] on input "90" at bounding box center [681, 333] width 25 height 13
type input "$125.00"
click at [581, 392] on div at bounding box center [442, 407] width 636 height 30
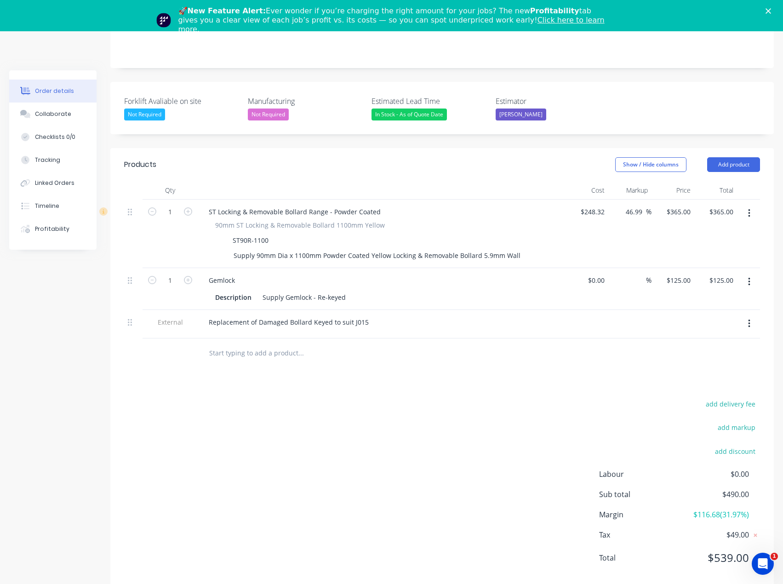
scroll to position [239, 0]
click at [554, 370] on div "Products Show / Hide columns Add product Qty Cost Markup Price Total 1 ST Locki…" at bounding box center [441, 367] width 663 height 441
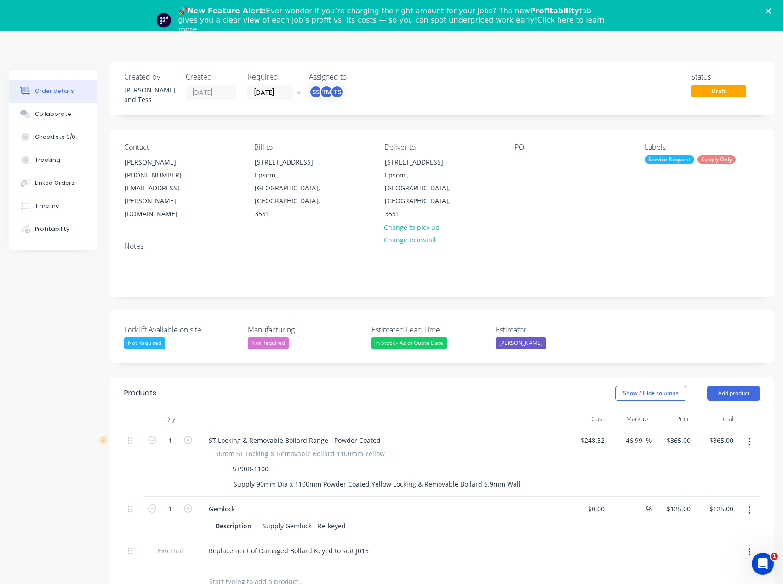
scroll to position [0, 0]
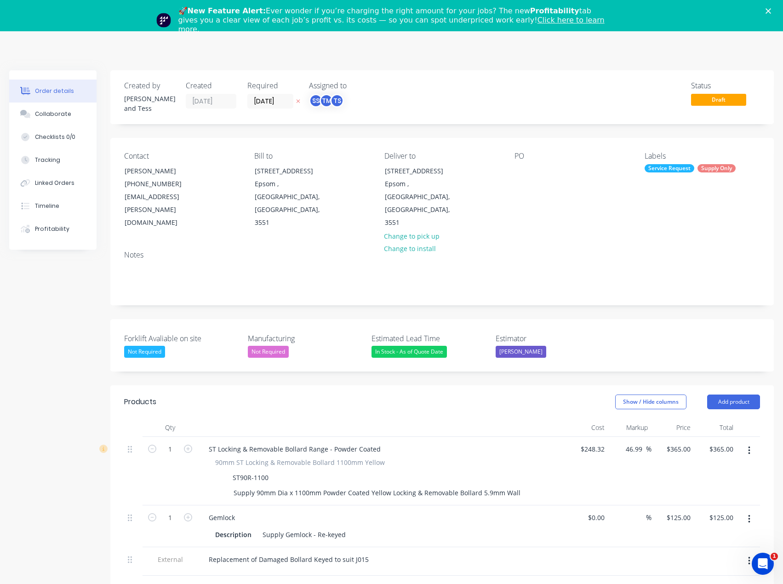
click at [771, 10] on icon "Close" at bounding box center [768, 11] width 6 height 6
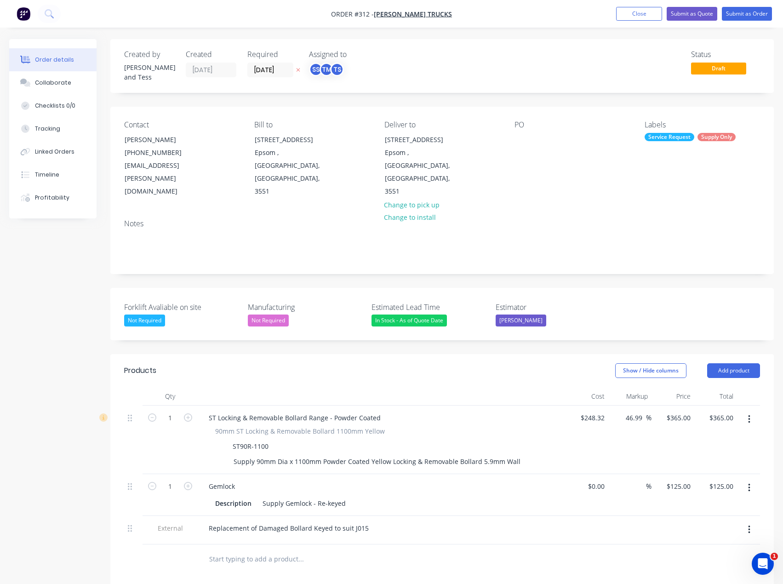
click at [348, 363] on div "Show / Hide columns Add product" at bounding box center [509, 370] width 501 height 15
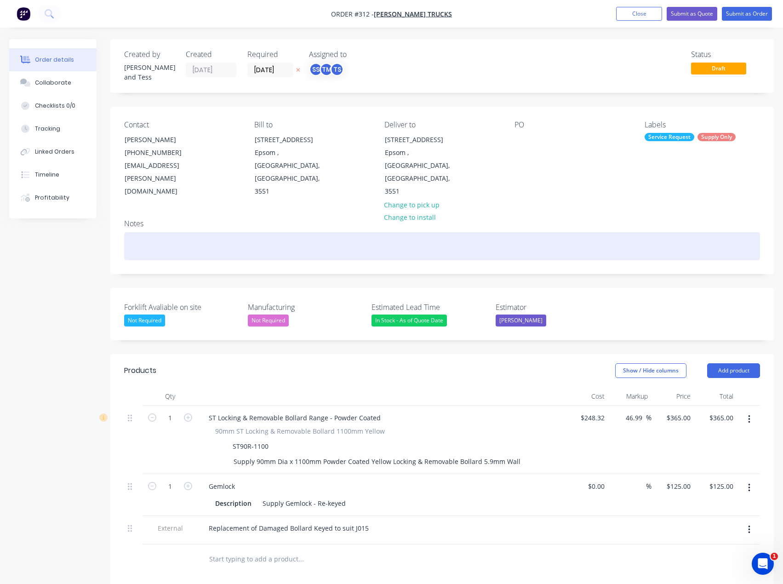
click at [422, 232] on div at bounding box center [442, 246] width 636 height 28
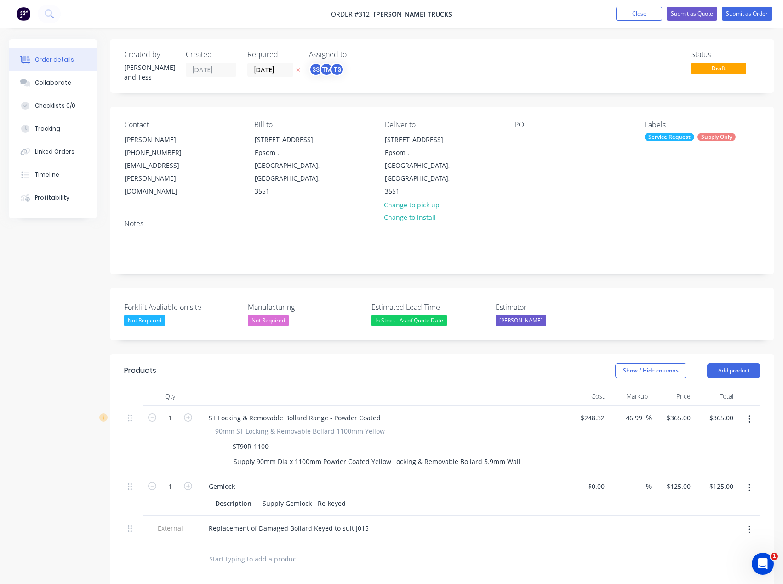
click at [323, 354] on header "Products Show / Hide columns Add product" at bounding box center [441, 370] width 663 height 33
click at [463, 333] on div "Created by [PERSON_NAME] and [PERSON_NAME] Created [DATE] Required [DATE] Assig…" at bounding box center [441, 417] width 663 height 756
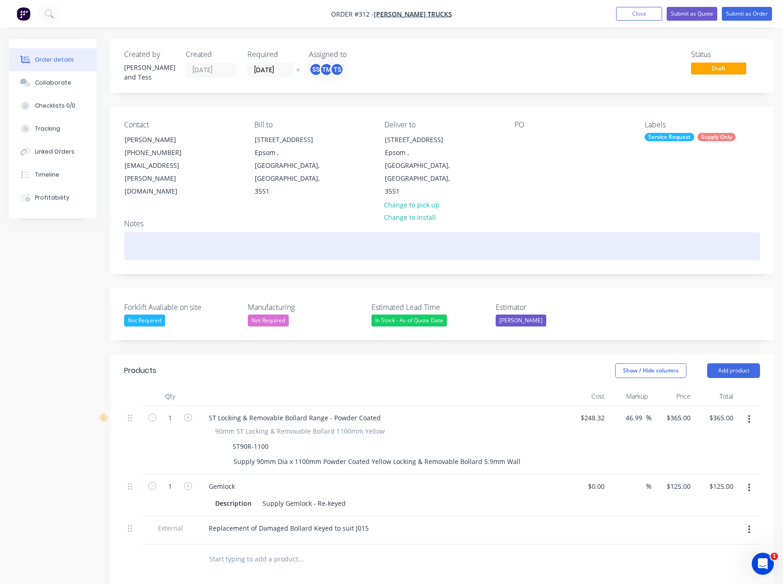
click at [273, 235] on div at bounding box center [442, 246] width 636 height 28
click at [282, 232] on div "Jets Courier" at bounding box center [442, 246] width 636 height 28
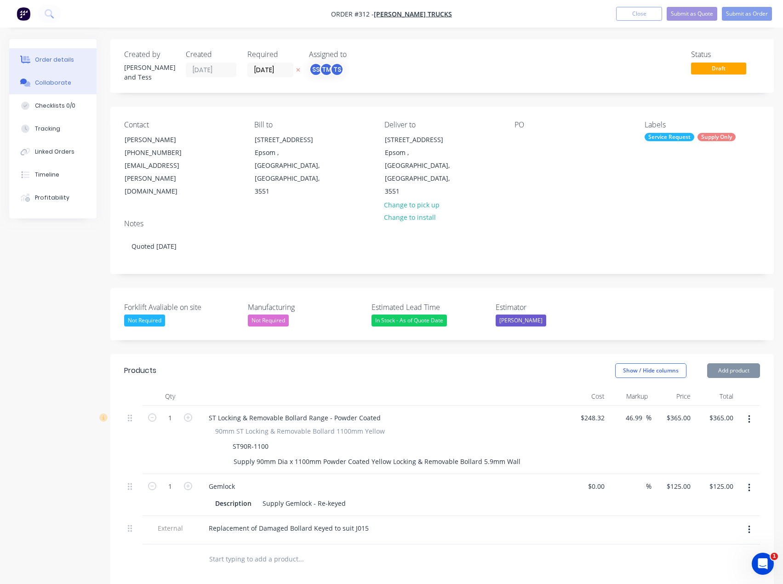
click at [40, 88] on button "Collaborate" at bounding box center [52, 82] width 87 height 23
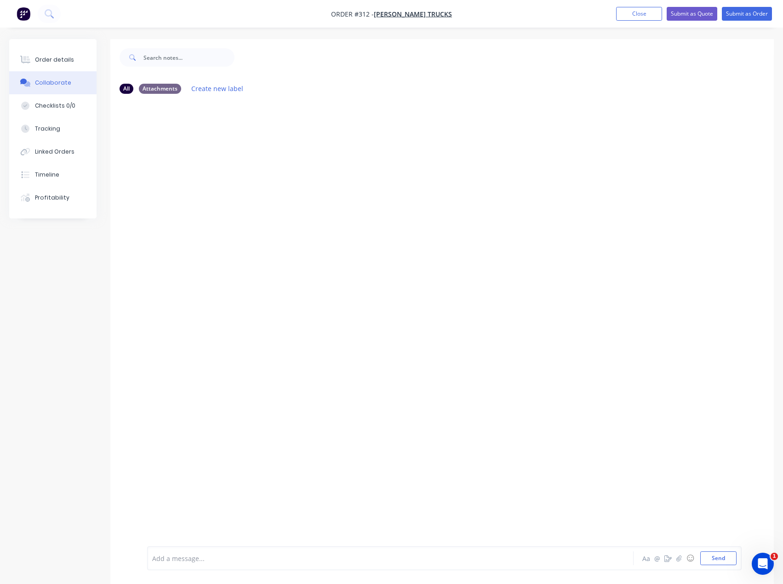
click at [183, 552] on div "Add a message..." at bounding box center [371, 558] width 438 height 14
click at [723, 557] on button "Send" at bounding box center [718, 558] width 36 height 14
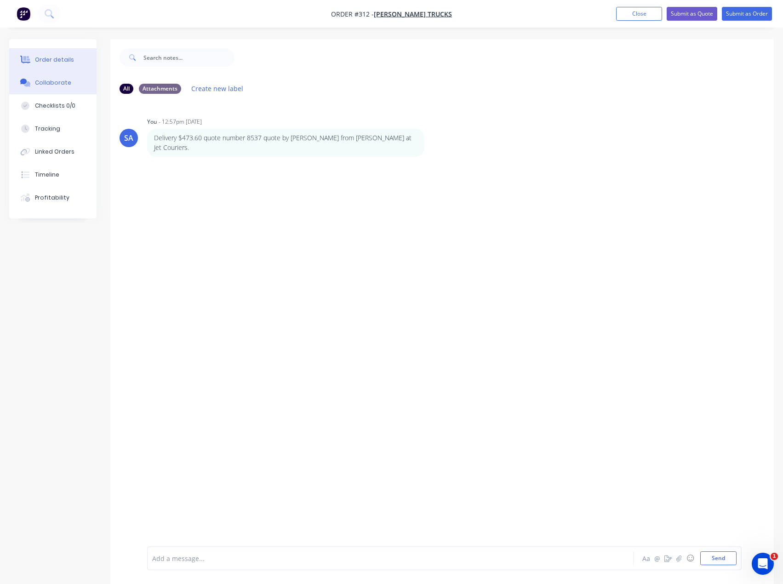
click at [47, 60] on div "Order details" at bounding box center [54, 60] width 39 height 8
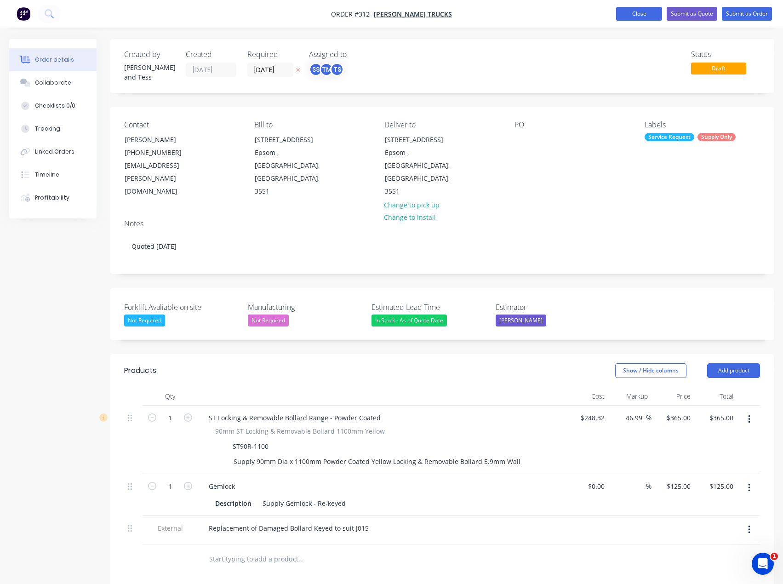
click at [647, 12] on button "Close" at bounding box center [639, 14] width 46 height 14
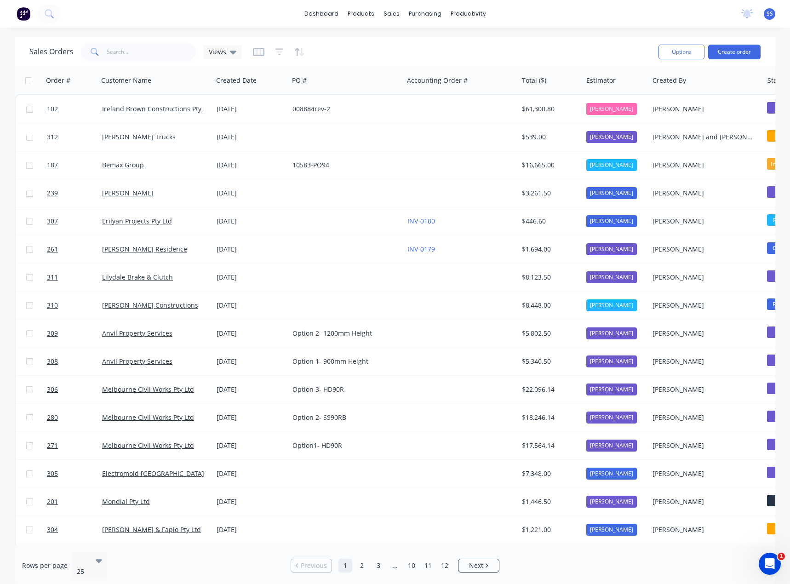
click at [764, 17] on div "SS Supamaxx [GEOGRAPHIC_DATA] [PERSON_NAME] and Tess Sales Standard User Profil…" at bounding box center [769, 13] width 11 height 11
click at [326, 13] on link "dashboard" at bounding box center [321, 14] width 43 height 14
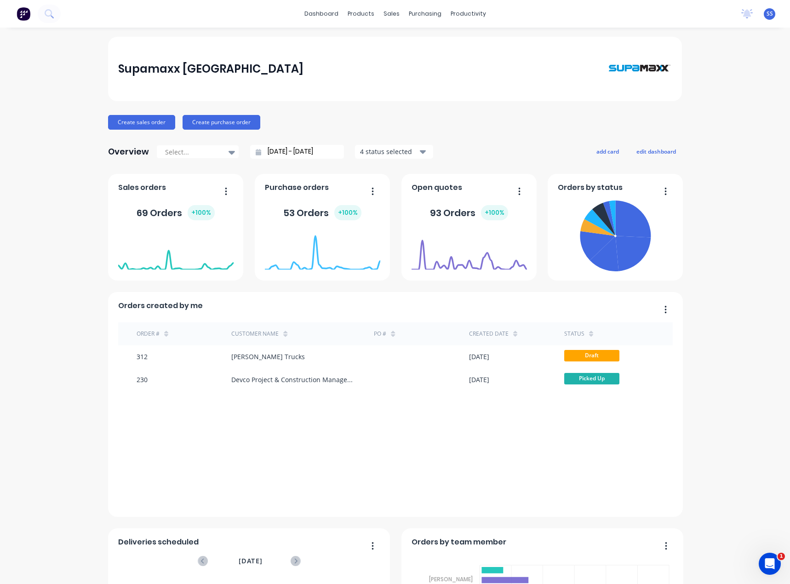
click at [764, 14] on div "SS Supamaxx [GEOGRAPHIC_DATA] [PERSON_NAME] and Tess Sales Standard User Profil…" at bounding box center [769, 13] width 11 height 11
click at [766, 15] on span "SS" at bounding box center [769, 14] width 6 height 8
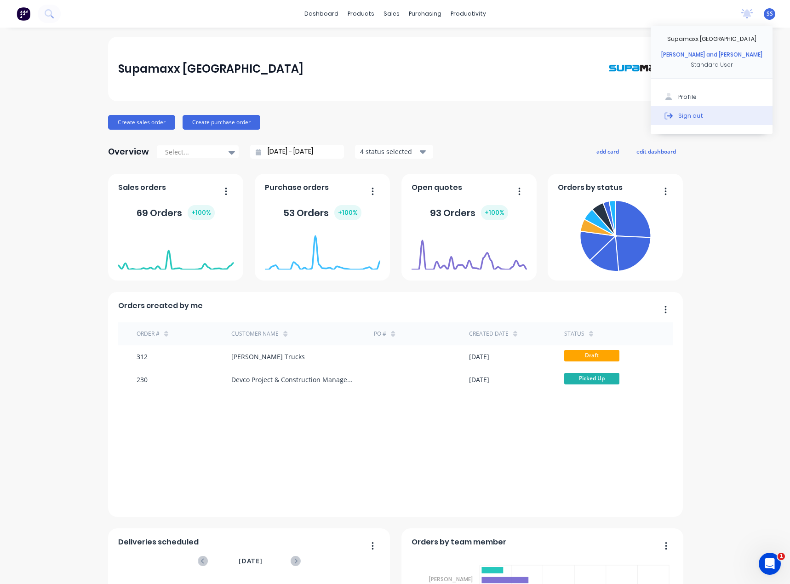
click at [680, 114] on div "Sign out" at bounding box center [690, 115] width 25 height 8
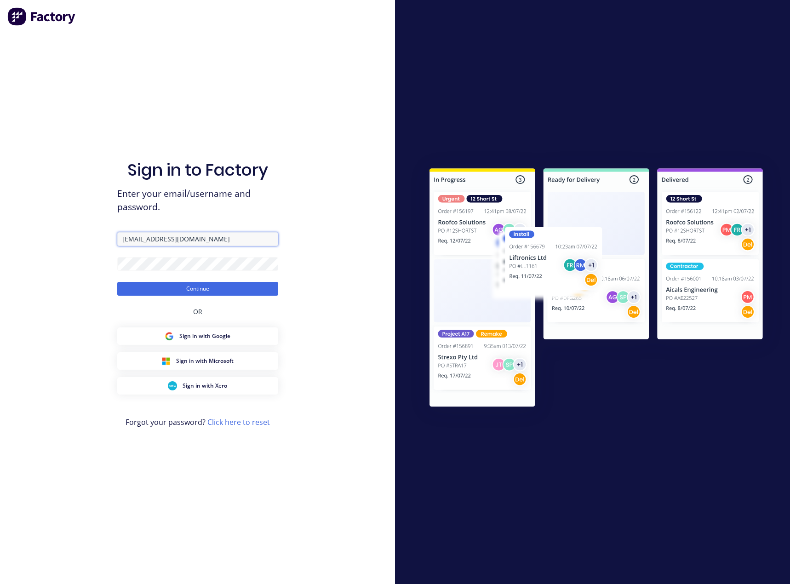
click at [173, 240] on input "[EMAIL_ADDRESS][DOMAIN_NAME]" at bounding box center [197, 239] width 161 height 14
type input "[PERSON_NAME][EMAIL_ADDRESS][DOMAIN_NAME]"
click at [183, 290] on button "Continue" at bounding box center [197, 289] width 161 height 14
